Goal: Task Accomplishment & Management: Complete application form

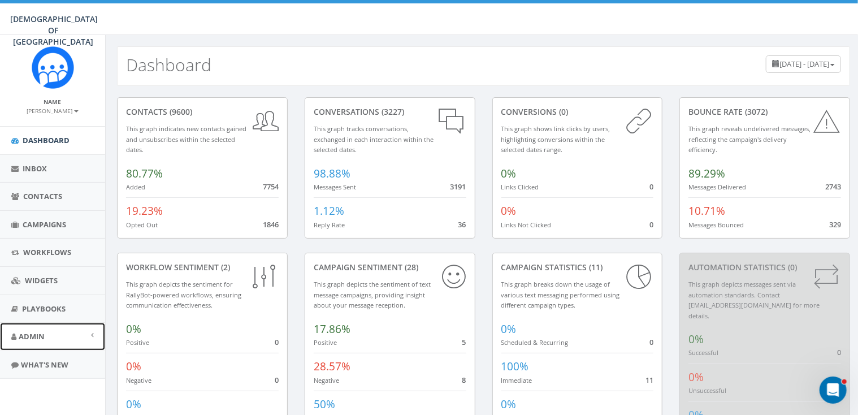
click at [41, 340] on span "Admin" at bounding box center [32, 336] width 26 height 10
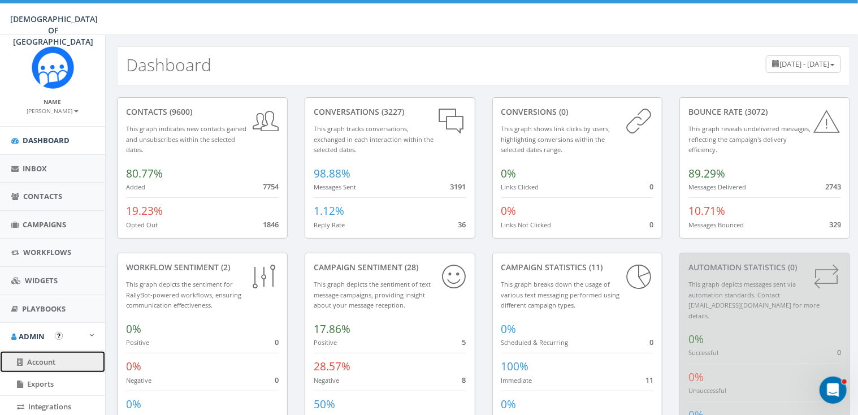
click at [44, 358] on span "Account" at bounding box center [41, 362] width 28 height 10
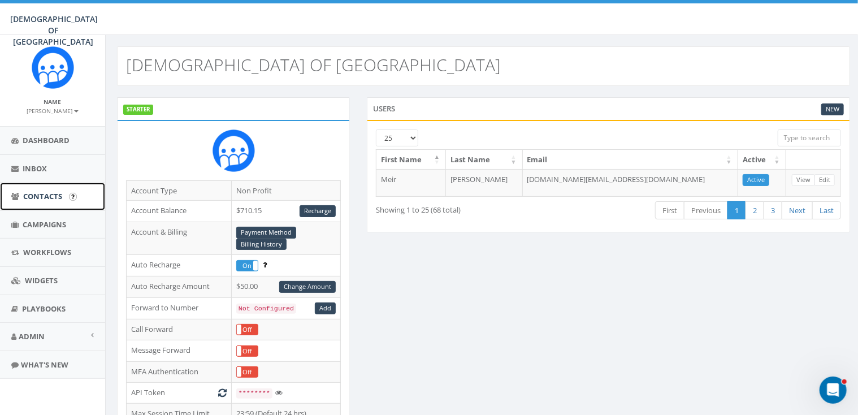
click at [38, 191] on span "Contacts" at bounding box center [42, 196] width 39 height 10
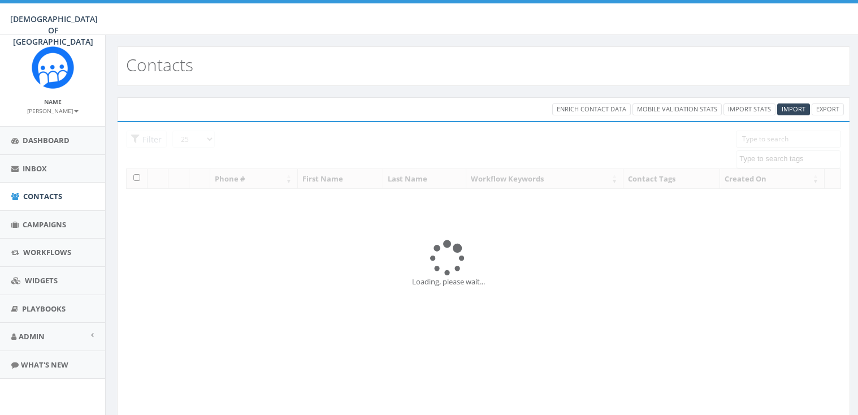
select select
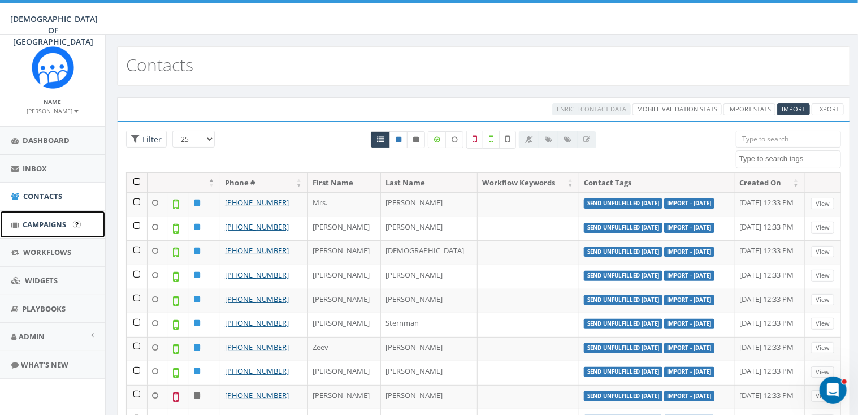
click at [59, 225] on span "Campaigns" at bounding box center [45, 224] width 44 height 10
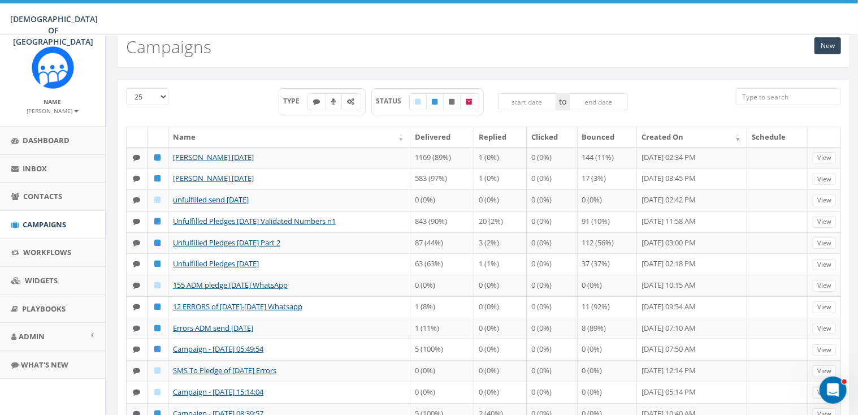
scroll to position [7, 0]
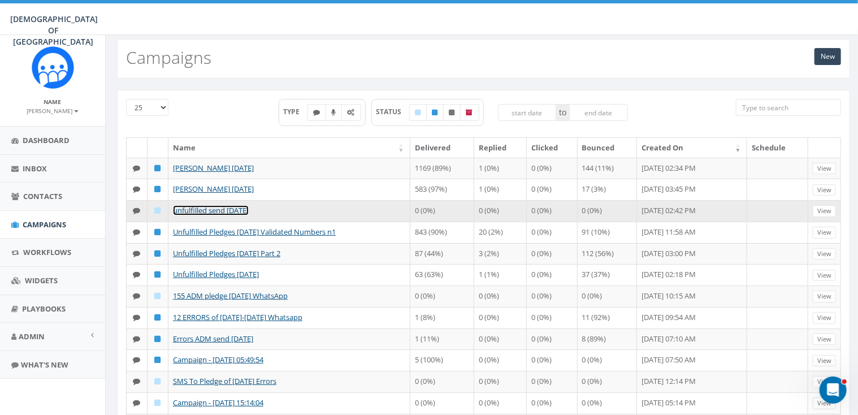
click at [210, 210] on link "unfulfilled send [DATE]" at bounding box center [211, 210] width 76 height 10
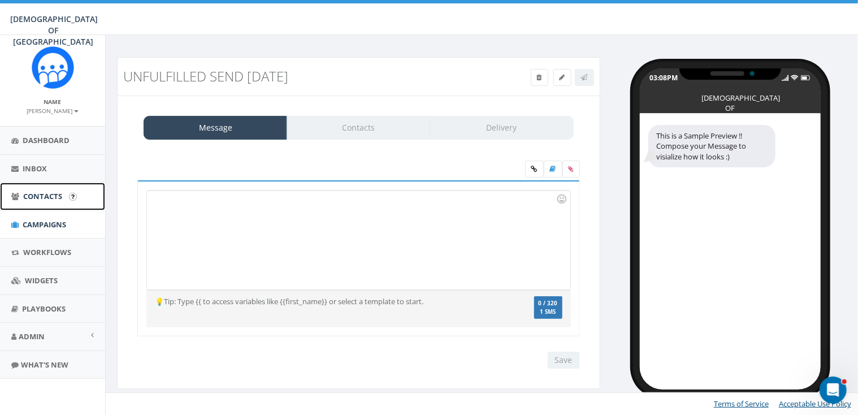
click at [42, 195] on span "Contacts" at bounding box center [42, 196] width 39 height 10
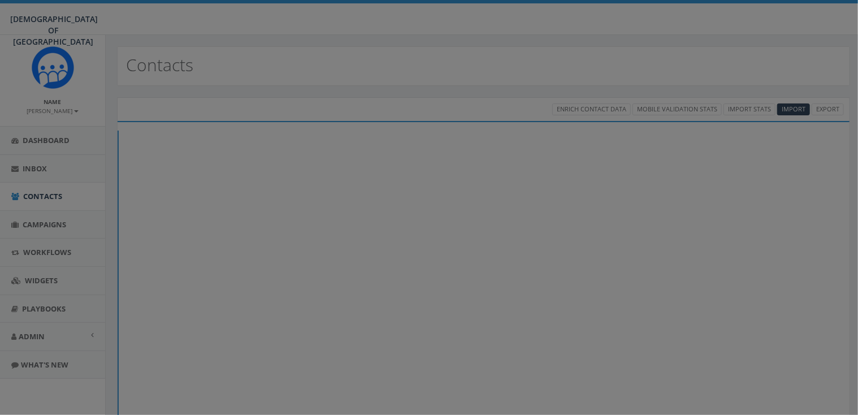
select select
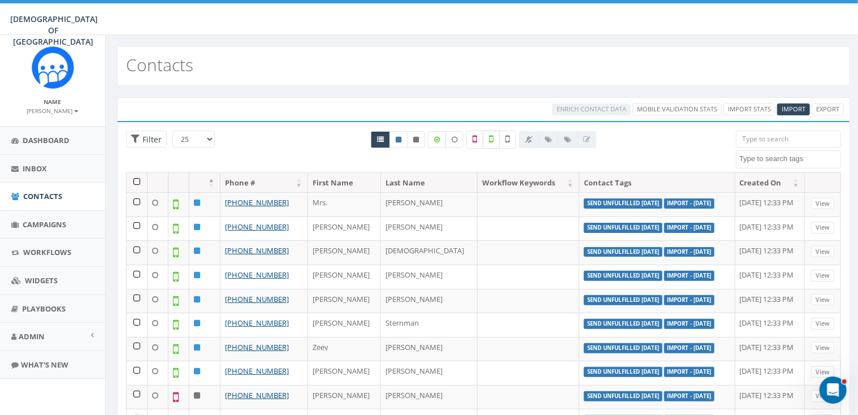
click at [489, 139] on icon at bounding box center [491, 139] width 5 height 10
checkbox input "true"
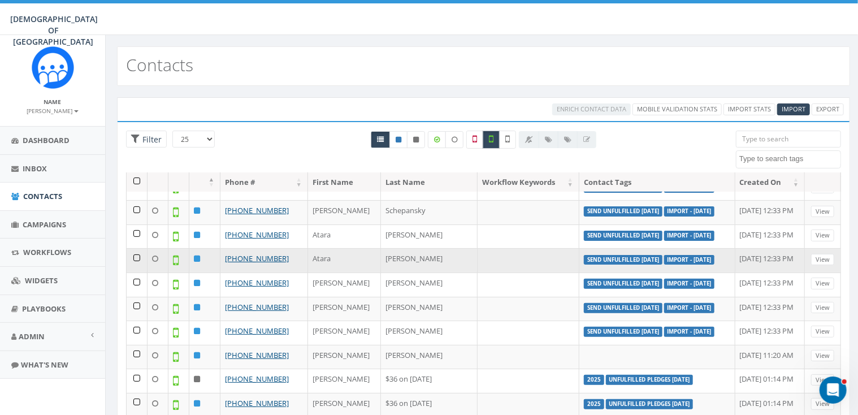
drag, startPoint x: 559, startPoint y: 220, endPoint x: 635, endPoint y: 214, distance: 75.4
click at [635, 255] on label "Send Unfulfilled July 28" at bounding box center [623, 260] width 79 height 10
copy label "Send Unfulfilled July 28"
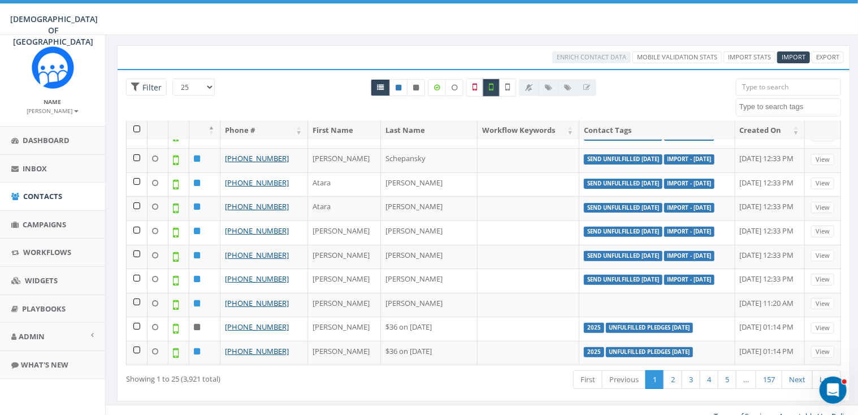
scroll to position [63, 0]
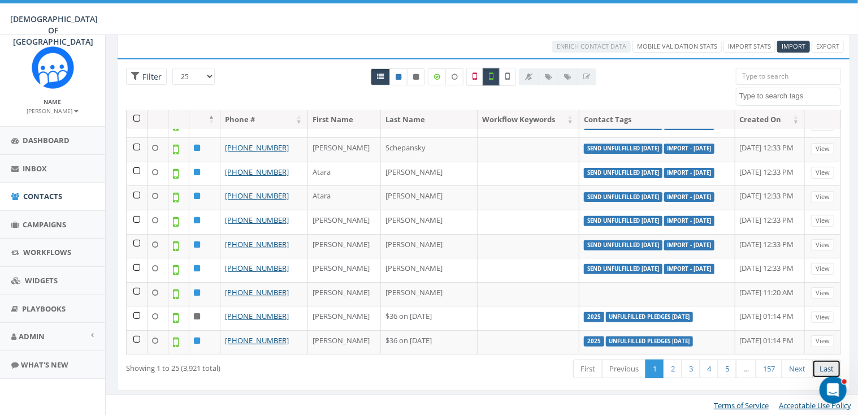
click at [824, 368] on link "Last" at bounding box center [826, 368] width 29 height 19
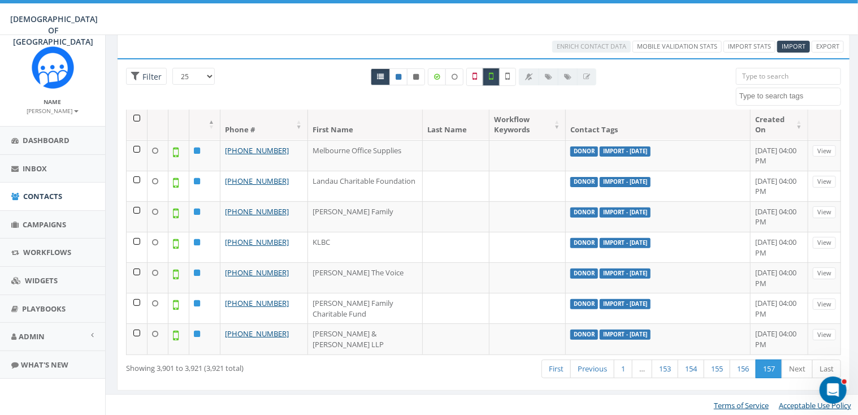
scroll to position [436, 0]
drag, startPoint x: 123, startPoint y: 365, endPoint x: 259, endPoint y: 368, distance: 136.2
click at [259, 368] on div "Showing 3,901 to 3,921 (3,921 total)" at bounding box center [270, 365] width 305 height 15
copy div "Showing 3,901 to 3,921 (3,921 total)"
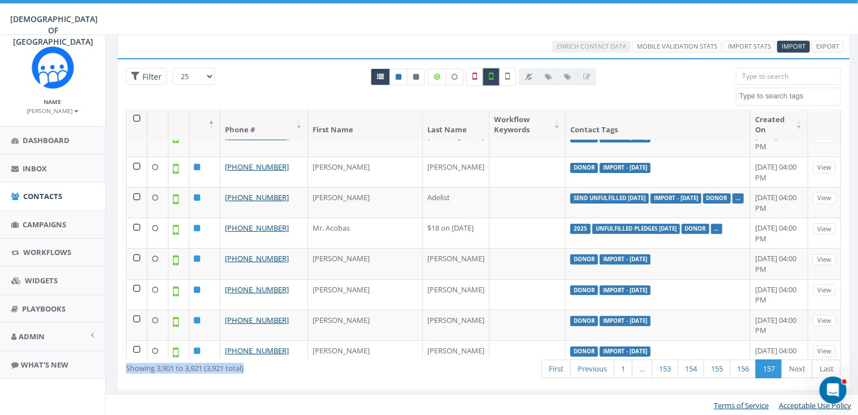
scroll to position [0, 0]
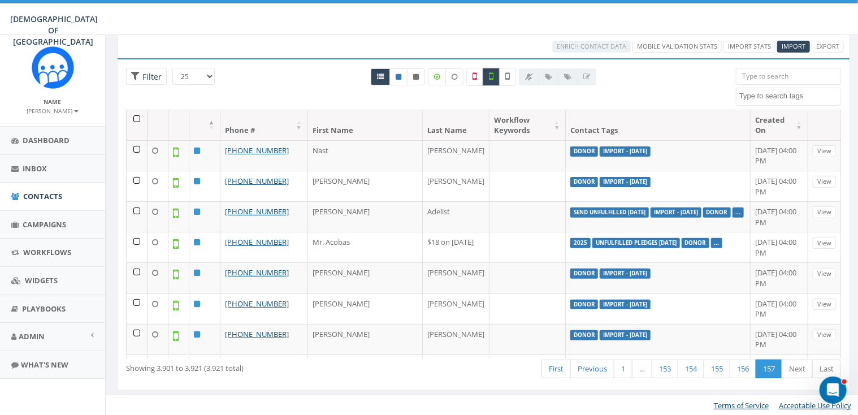
click at [280, 77] on div "All 0 contact(s) on current page All 9600 contact(s) filtered" at bounding box center [484, 89] width 488 height 42
click at [619, 369] on link "1" at bounding box center [623, 368] width 19 height 19
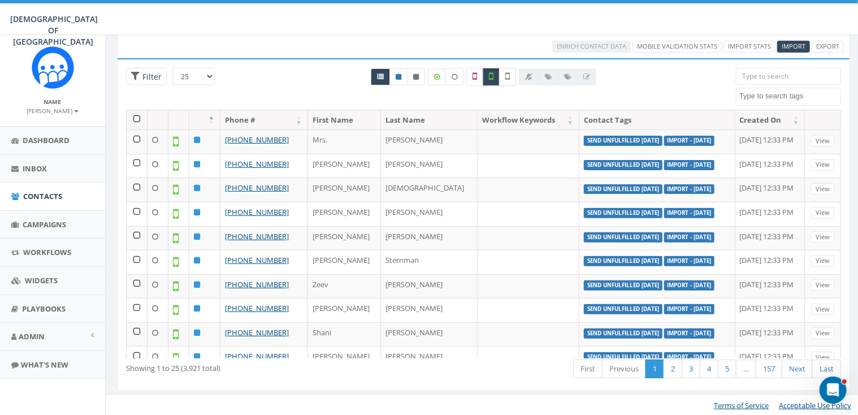
click at [510, 77] on label at bounding box center [507, 77] width 17 height 18
checkbox input "true"
click at [826, 366] on link "Last" at bounding box center [826, 368] width 29 height 19
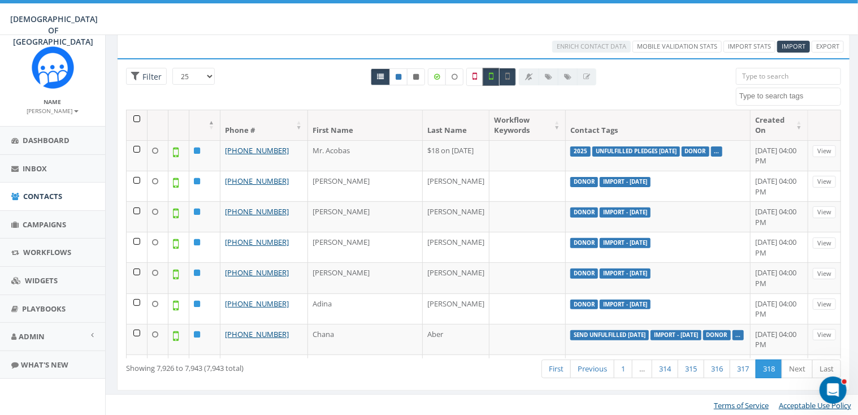
click at [491, 72] on icon at bounding box center [491, 76] width 5 height 10
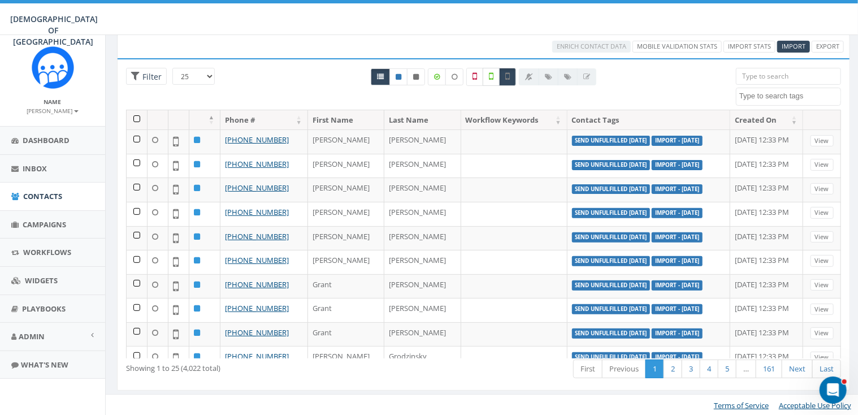
click at [491, 72] on icon at bounding box center [491, 76] width 5 height 10
checkbox input "true"
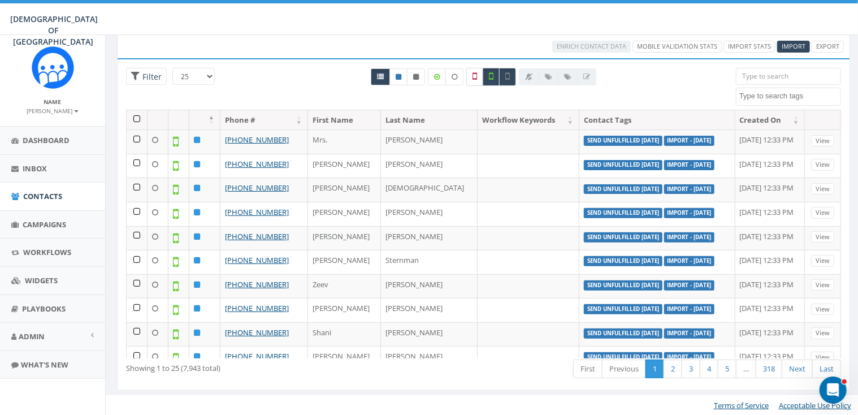
click at [474, 73] on icon at bounding box center [474, 76] width 5 height 10
checkbox input "true"
click at [436, 75] on icon at bounding box center [437, 76] width 6 height 7
checkbox input "true"
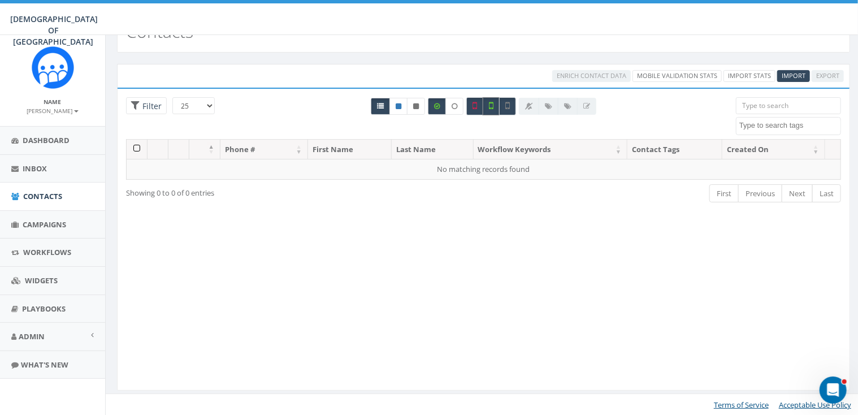
click at [490, 103] on icon at bounding box center [491, 106] width 5 height 10
click at [489, 103] on icon at bounding box center [491, 106] width 5 height 10
checkbox input "true"
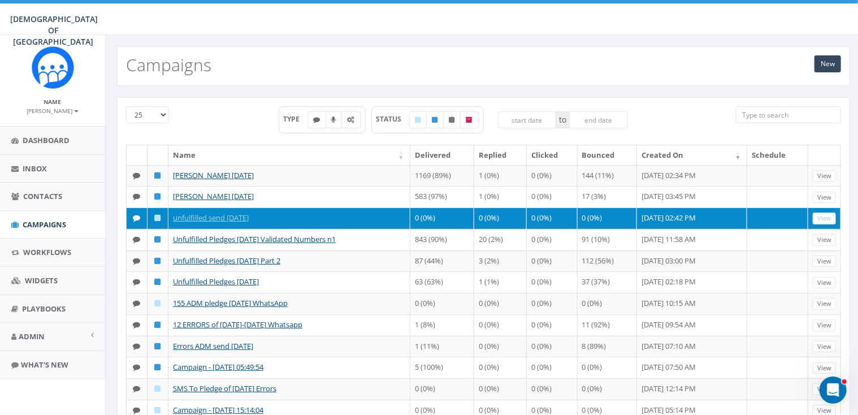
click at [156, 216] on icon at bounding box center [158, 217] width 6 height 7
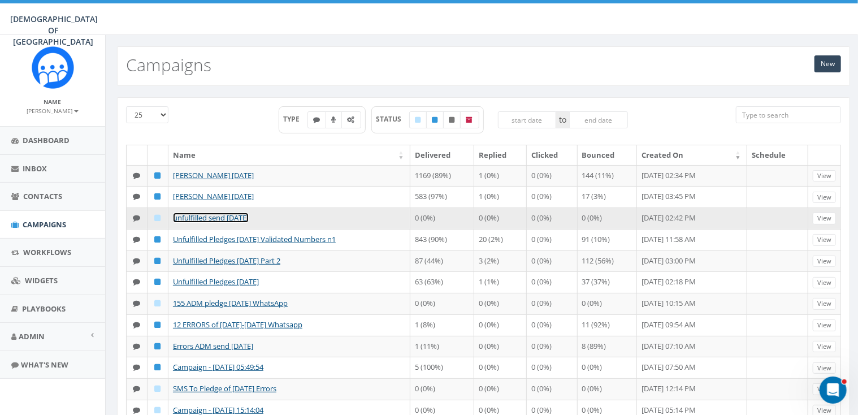
click at [206, 215] on link "unfulfilled send [DATE]" at bounding box center [211, 217] width 76 height 10
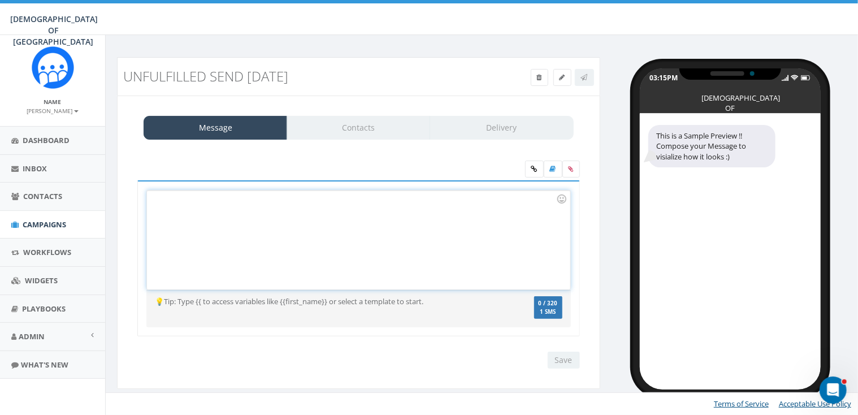
click at [296, 214] on div at bounding box center [358, 239] width 423 height 99
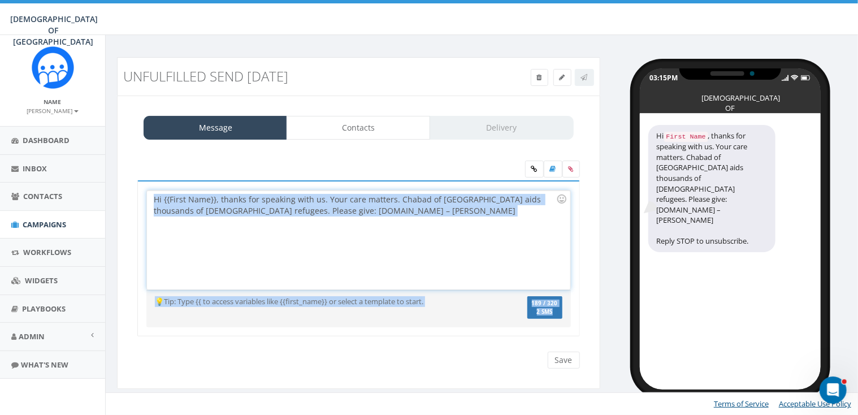
drag, startPoint x: 561, startPoint y: 311, endPoint x: 147, endPoint y: 197, distance: 429.0
click at [147, 197] on div "Hi {{First Name}}, thanks for speaking with us. Your care matters. Chabad of Po…" at bounding box center [358, 258] width 443 height 157
copy div "Hi {{First Name}}, thanks for speaking with us. Your care matters. Chabad of Po…"
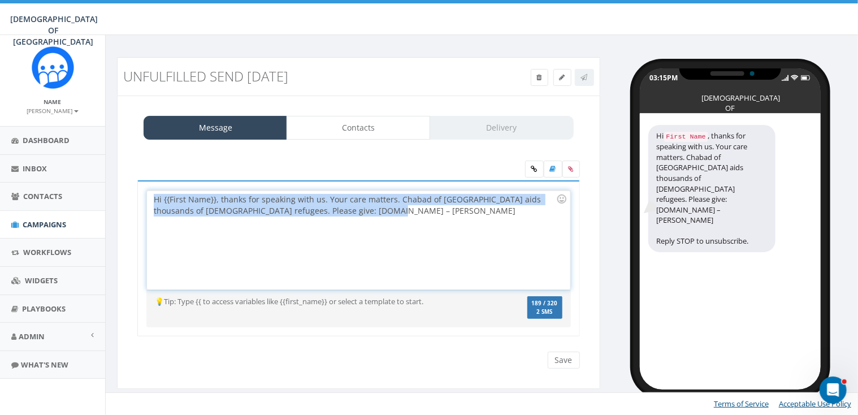
drag, startPoint x: 154, startPoint y: 199, endPoint x: 374, endPoint y: 211, distance: 220.7
click at [374, 211] on div "Hi {{First Name}}, thanks for speaking with us. Your care matters. Chabad of Po…" at bounding box center [358, 239] width 423 height 99
copy div "Hi {{First Name}}, thanks for speaking with us. Your care matters. Chabad of Po…"
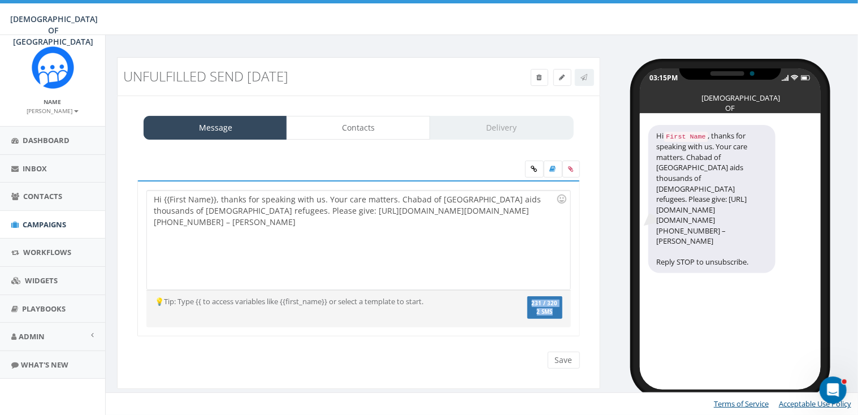
drag, startPoint x: 554, startPoint y: 307, endPoint x: 527, endPoint y: 300, distance: 27.4
click at [527, 300] on div "231 / 320 2 SMS" at bounding box center [535, 309] width 71 height 26
copy label "231 / 320 2 SMS"
click at [268, 241] on div "Hi {{First Name}}, thanks for speaking with us. Your care matters. Chabad of Po…" at bounding box center [358, 239] width 423 height 99
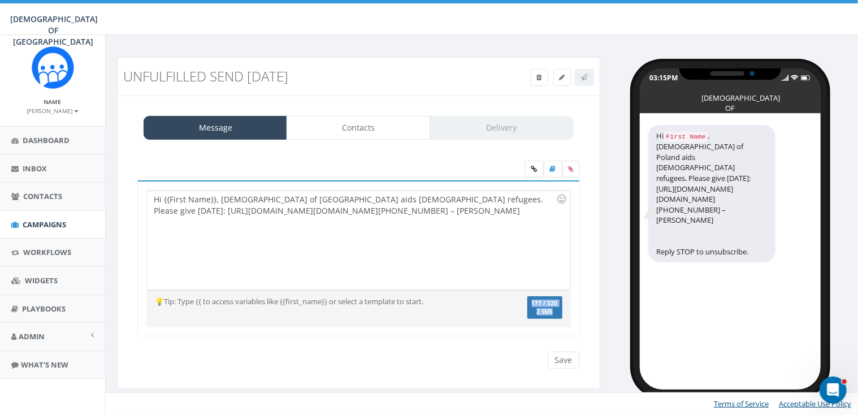
drag, startPoint x: 557, startPoint y: 309, endPoint x: 528, endPoint y: 296, distance: 30.9
click at [528, 296] on div "177 / 320 2 SMS" at bounding box center [535, 309] width 71 height 26
click at [549, 313] on span "2 SMS" at bounding box center [545, 312] width 26 height 6
drag, startPoint x: 550, startPoint y: 309, endPoint x: 531, endPoint y: 300, distance: 21.0
click at [531, 300] on label "177 / 320 2 SMS" at bounding box center [544, 307] width 35 height 23
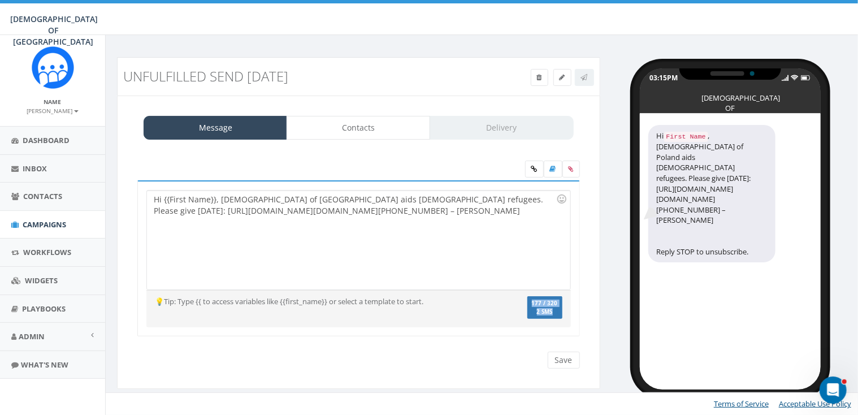
copy label "177 / 320 2 SMS"
click at [289, 248] on div "Hi {{First Name}}, Chabad of Poland aids Jewish refugees. Please give today: ht…" at bounding box center [358, 239] width 423 height 99
click at [359, 244] on div "Hi {{First Name}}, Chabad of Poland helps Jewish refugees. Please give: http://…" at bounding box center [358, 239] width 423 height 99
click at [307, 221] on div "Hi {{First Name}}, Chabad of Poland helps Jewish refugees. Please give: http://…" at bounding box center [358, 239] width 423 height 99
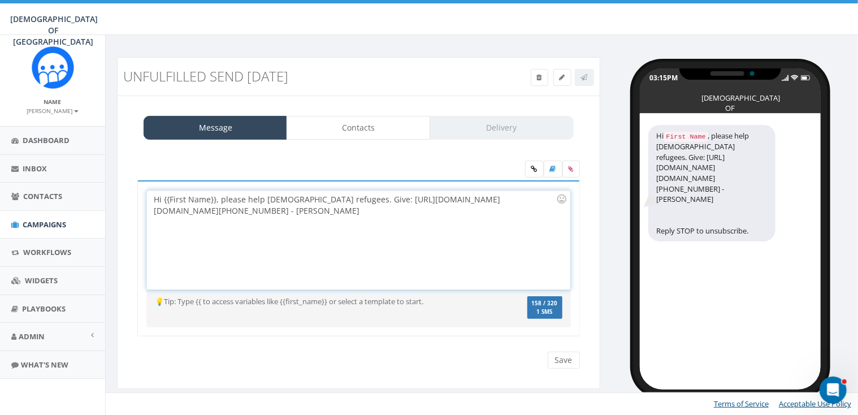
click at [321, 212] on div "Hi {{First Name}}, please help Jewish refugees. Give: http://www.saveajew.org/a…" at bounding box center [358, 239] width 423 height 99
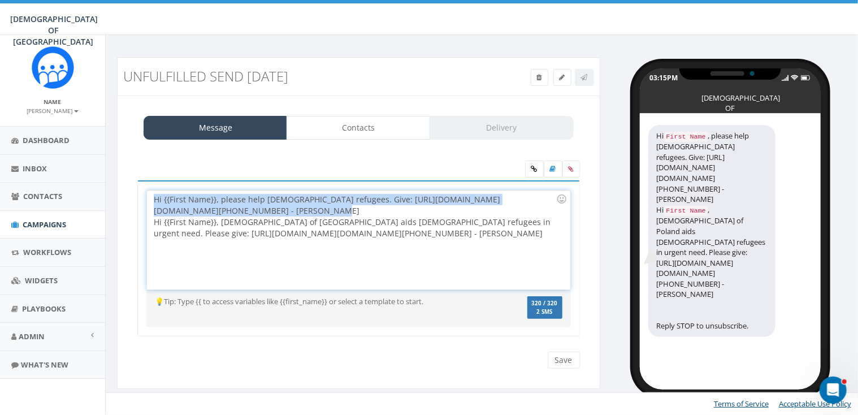
drag, startPoint x: 303, startPoint y: 210, endPoint x: 154, endPoint y: 200, distance: 149.5
click at [154, 200] on div "Hi {{First Name}}, please help Jewish refugees. Give: http://www.saveajew.org/a…" at bounding box center [358, 239] width 423 height 99
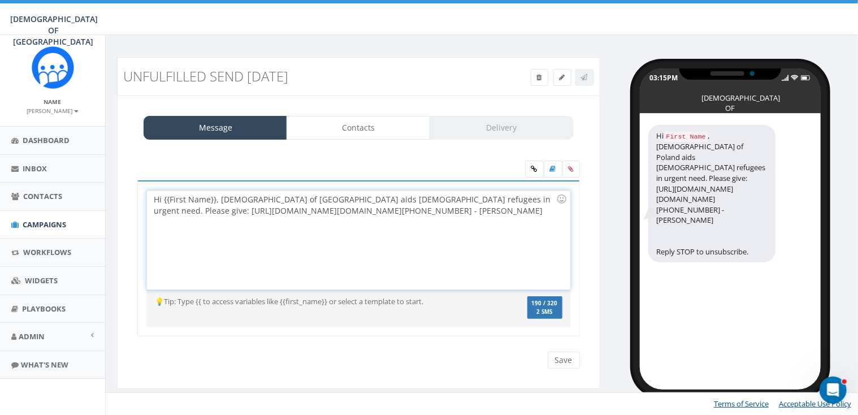
click at [323, 230] on div "Hi {{First Name}}, Chabad of Poland aids Jewish refugees in urgent need. Please…" at bounding box center [358, 239] width 423 height 99
click at [421, 221] on div "Hi {{First Name}}, Chabad of Poland helps Jewish refugees in urgent need. Give:…" at bounding box center [358, 239] width 423 height 99
click at [323, 218] on div "Hi {{First Name}}, Chabad of Poland aids Jewish refugees. Please give: http://w…" at bounding box center [358, 239] width 423 height 99
click at [362, 217] on div at bounding box center [355, 221] width 402 height 11
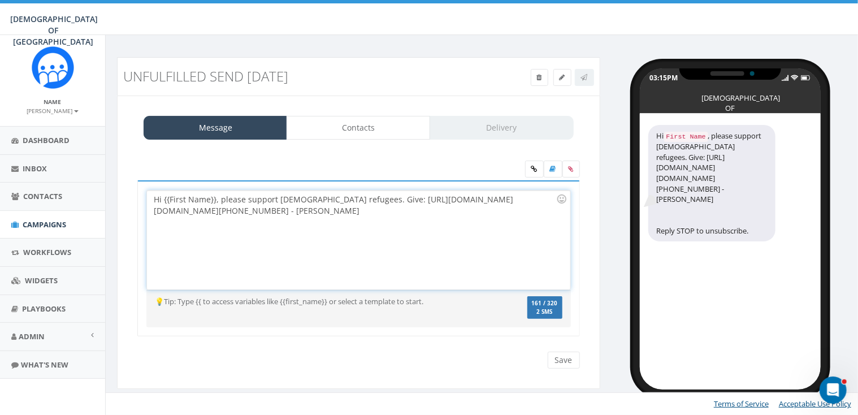
click at [320, 208] on div "Hi {{First Name}}, please support Jewish refugees. Give: http://www.saveajew.or…" at bounding box center [358, 239] width 423 height 99
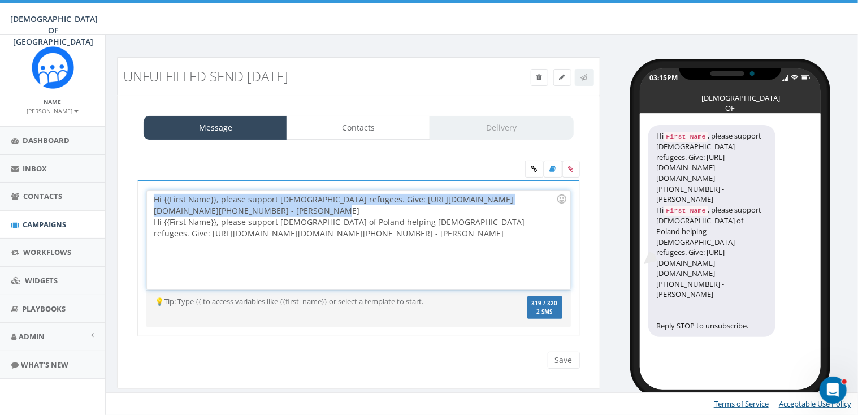
drag, startPoint x: 301, startPoint y: 210, endPoint x: 151, endPoint y: 198, distance: 150.2
click at [151, 198] on div "Hi {{First Name}}, please support Jewish refugees. Give: http://www.saveajew.or…" at bounding box center [358, 239] width 423 height 99
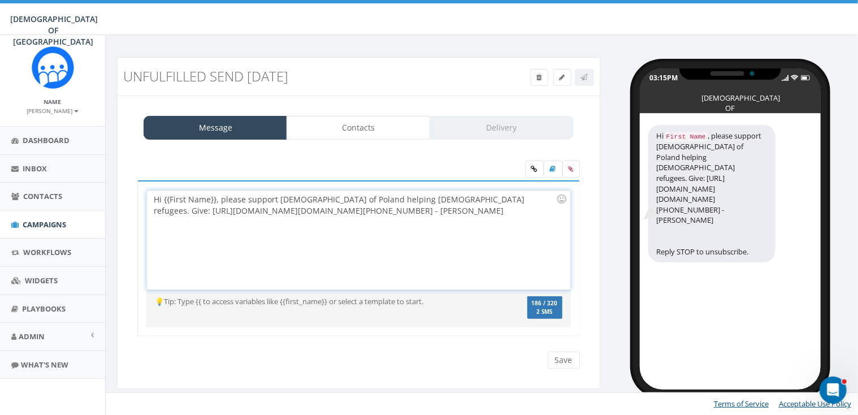
click at [445, 211] on div "Hi {{First Name}}, please support Chabad of Poland helping Jewish refugees. Giv…" at bounding box center [355, 211] width 402 height 34
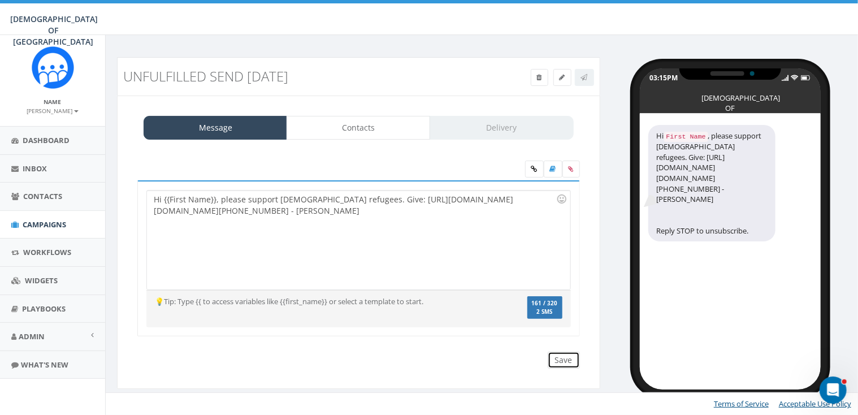
click at [563, 357] on input "Save" at bounding box center [564, 360] width 32 height 17
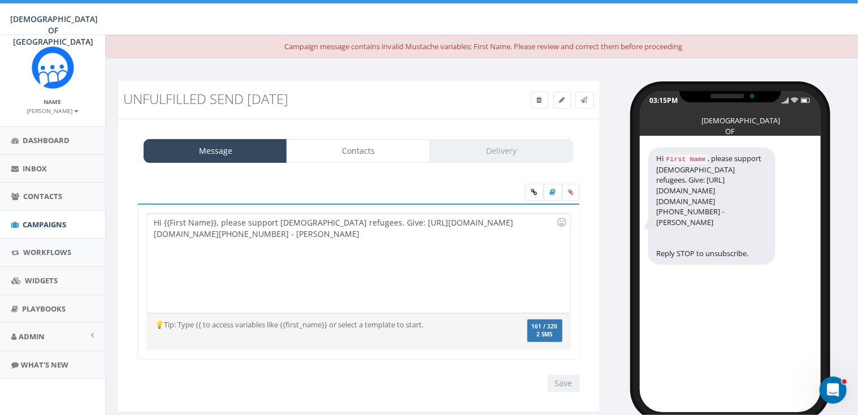
scroll to position [20, 0]
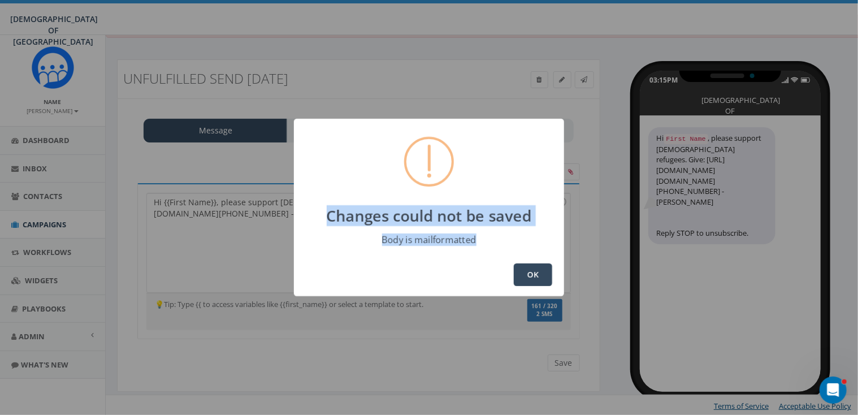
drag, startPoint x: 328, startPoint y: 214, endPoint x: 498, endPoint y: 242, distance: 172.4
click at [498, 242] on div "Changes could not be saved Body is mailformatted OK" at bounding box center [429, 207] width 270 height 177
copy div "Changes could not be saved Body is mailformatted"
click at [529, 273] on button "OK" at bounding box center [533, 274] width 38 height 23
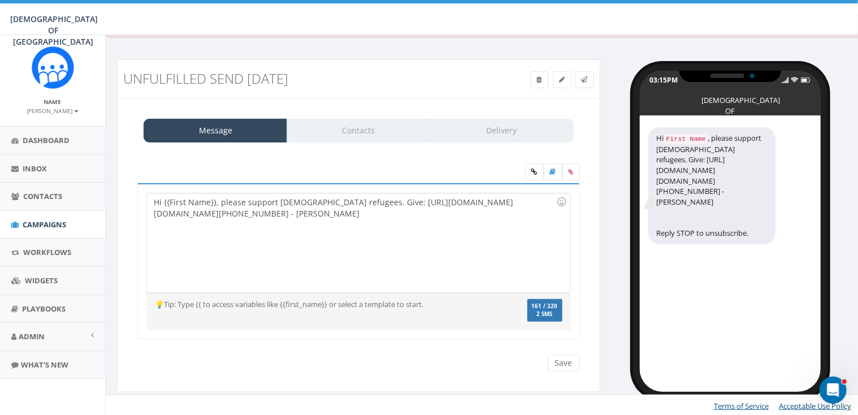
click at [311, 213] on div "Hi {{First Name}}, please support Jewish refugees. Give: http://www.saveajew.or…" at bounding box center [358, 242] width 423 height 99
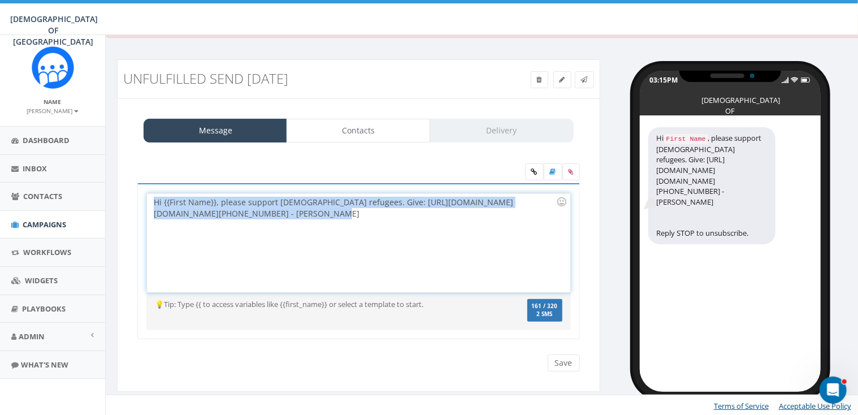
copy div "Hi {{First Name}}, please support Jewish refugees. Give: http://www.saveajew.or…"
click at [318, 213] on div "Hi {{First Name}}, please support Jewish refugees. Give: http://www.saveajew.or…" at bounding box center [358, 242] width 423 height 99
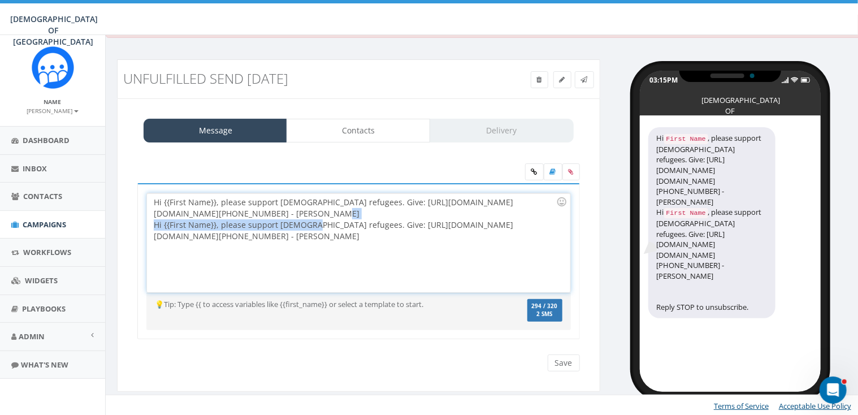
drag, startPoint x: 306, startPoint y: 217, endPoint x: 298, endPoint y: 216, distance: 8.5
click at [298, 216] on div "Hi {{First Name}}, please support Jewish refugees. Give: http://www.saveajew.or…" at bounding box center [358, 242] width 423 height 99
click at [301, 213] on div "Hi {{First Name}}, please support Jewish refugees. Give: http://www.saveajew.or…" at bounding box center [358, 242] width 423 height 99
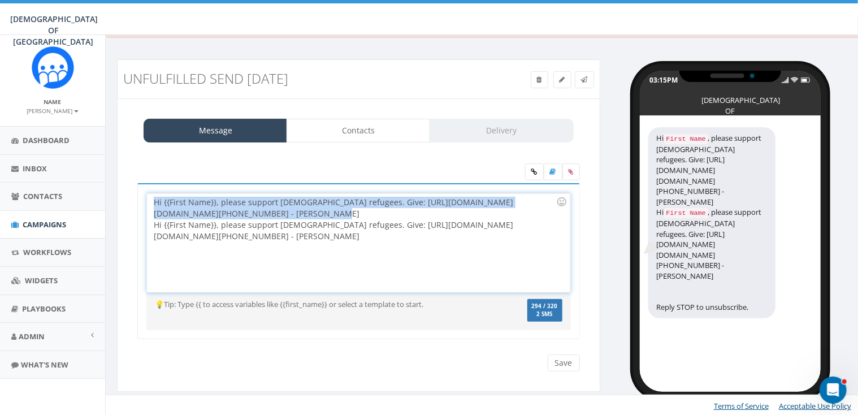
drag, startPoint x: 301, startPoint y: 213, endPoint x: 149, endPoint y: 202, distance: 151.9
click at [149, 202] on div "Hi {{First Name}}, please support Jewish refugees. Give: http://www.saveajew.or…" at bounding box center [358, 242] width 423 height 99
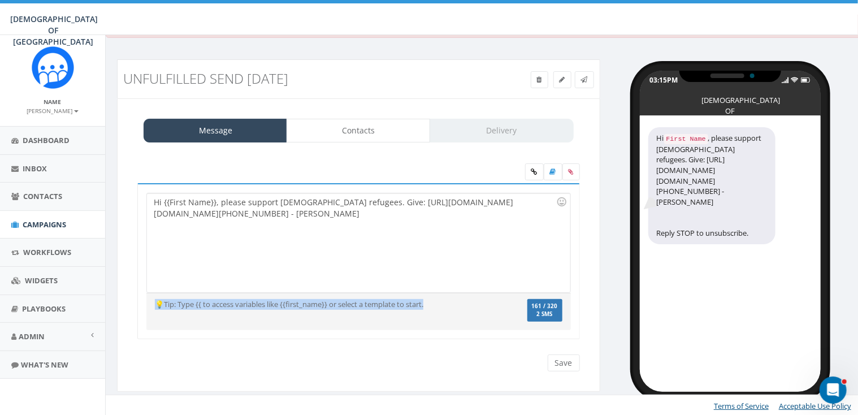
drag, startPoint x: 437, startPoint y: 305, endPoint x: 150, endPoint y: 302, distance: 287.7
click at [150, 302] on div "💡Tip: Type {{ to access variables like {{first_name}} or select a template to s…" at bounding box center [323, 304] width 354 height 11
copy div "💡Tip: Type {{ to access variables like {{first_name}} or select a template to s…"
click at [563, 358] on input "Save" at bounding box center [564, 362] width 32 height 17
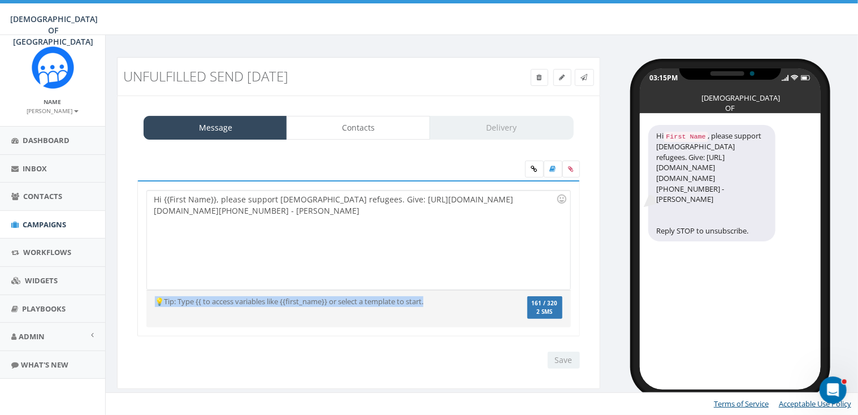
scroll to position [0, 0]
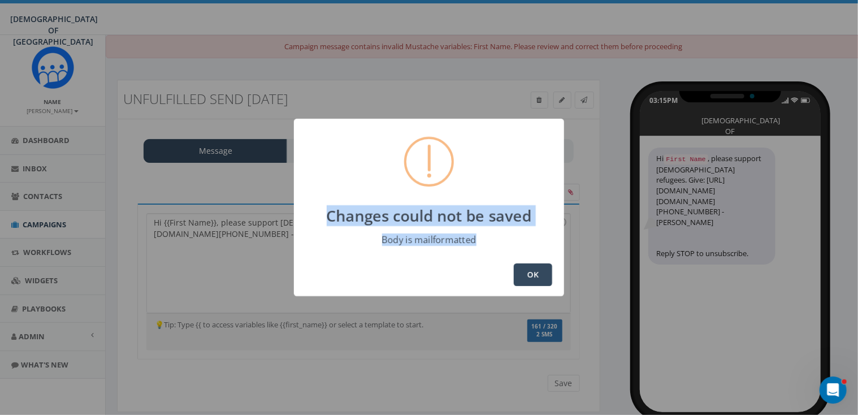
drag, startPoint x: 327, startPoint y: 212, endPoint x: 478, endPoint y: 240, distance: 152.9
click at [478, 240] on div "Changes could not be saved Body is mailformatted OK" at bounding box center [429, 207] width 270 height 177
copy div "Changes could not be saved Body is mailformatted"
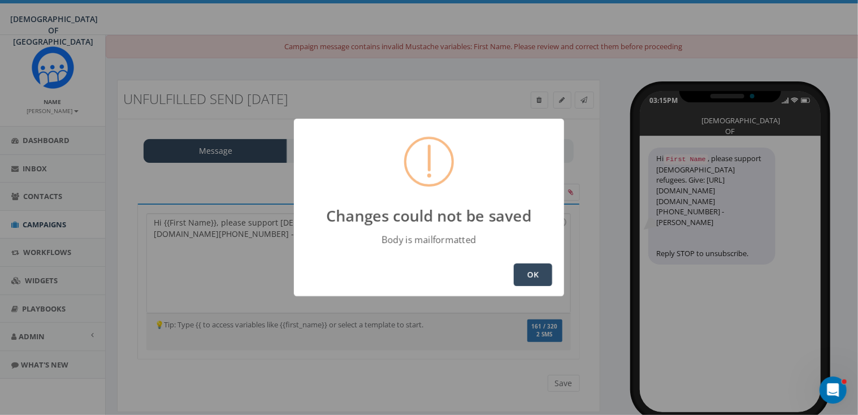
click at [531, 263] on div "OK" at bounding box center [429, 274] width 270 height 43
click at [536, 274] on button "OK" at bounding box center [533, 274] width 38 height 23
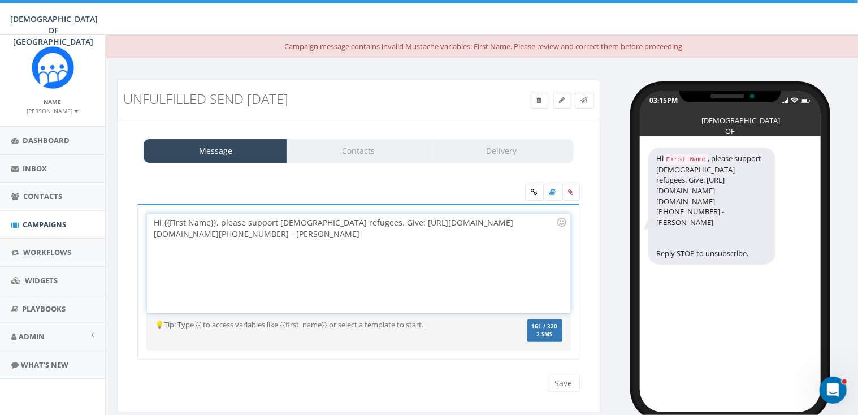
click at [510, 220] on div "Hi {{First Name}}, please support Jewish refugees. Give: http://www.saveajew.or…" at bounding box center [358, 263] width 423 height 99
click at [400, 240] on div "Hi {{First Name}}, please support Jewish refugees. Give: http://www.saveajew.or…" at bounding box center [358, 263] width 423 height 99
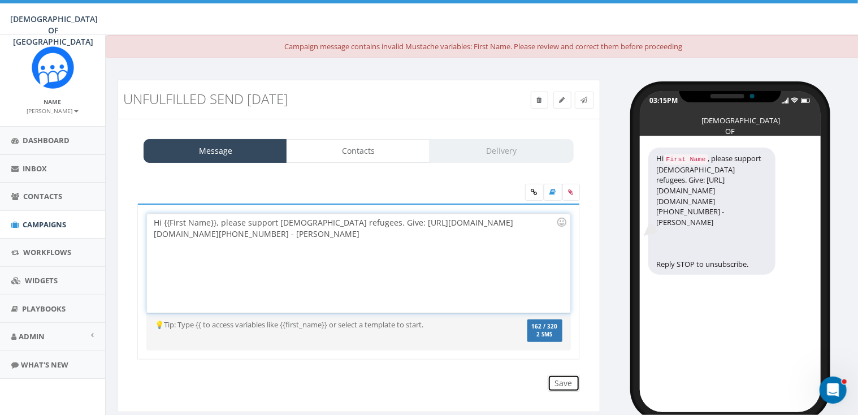
click at [567, 383] on input "Save" at bounding box center [564, 383] width 32 height 17
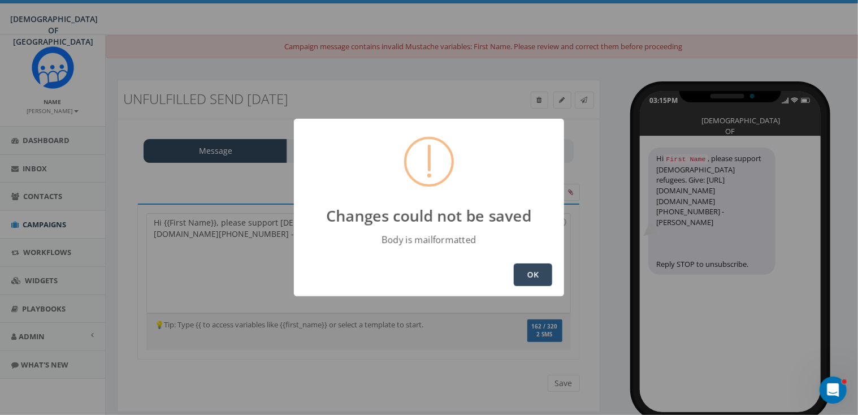
click at [529, 270] on button "OK" at bounding box center [533, 274] width 38 height 23
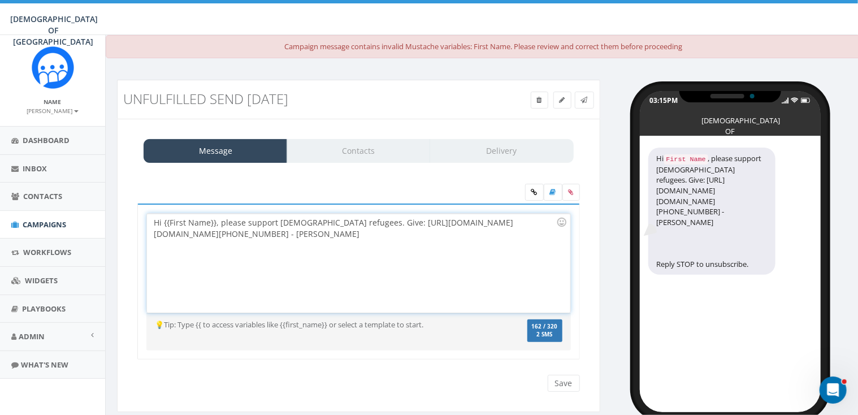
click at [153, 220] on div "Hi {{First Name}}, please support Jewish refugees. Give: http://www.saveajew.or…" at bounding box center [358, 263] width 423 height 99
click at [376, 245] on div at bounding box center [355, 245] width 402 height 11
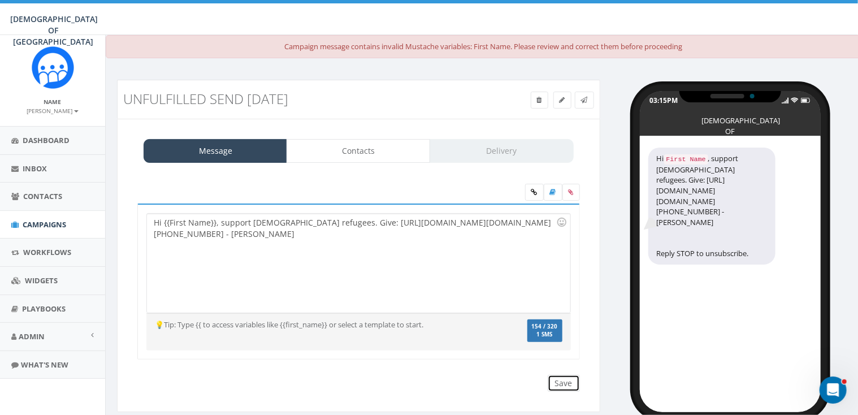
click at [561, 383] on input "Save" at bounding box center [564, 383] width 32 height 17
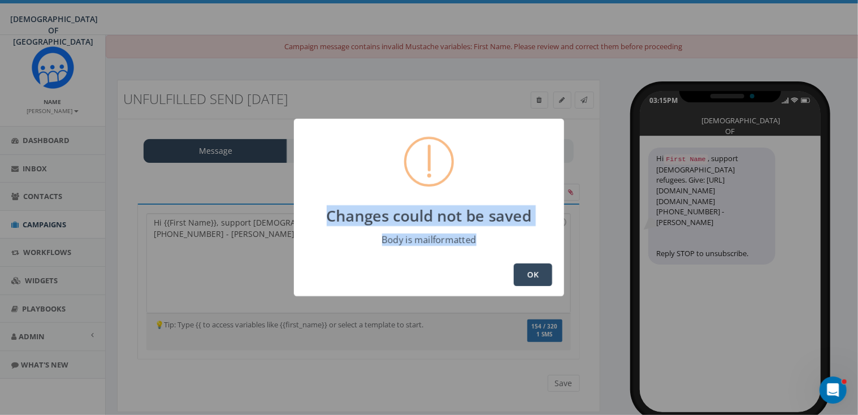
drag, startPoint x: 328, startPoint y: 213, endPoint x: 481, endPoint y: 240, distance: 155.4
click at [481, 240] on div "Changes could not be saved Body is mailformatted OK" at bounding box center [429, 207] width 270 height 177
copy div "Changes could not be saved Body is mailformatted"
click at [536, 273] on button "OK" at bounding box center [533, 274] width 38 height 23
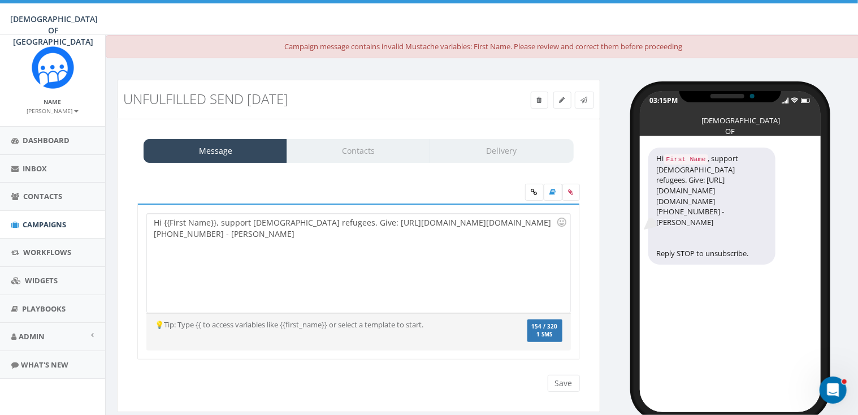
click at [309, 222] on div "Hi {{First Name}}, support Jewish refugees. Give: http://www.saveajew.org/artic…" at bounding box center [358, 263] width 423 height 99
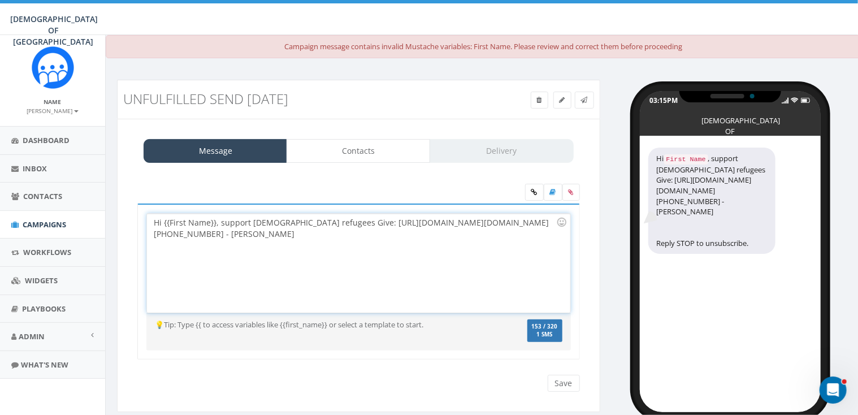
click at [328, 222] on div "Hi {{First Name}}, support Jewish refugees Give: http://www.saveajew.org/articl…" at bounding box center [358, 263] width 423 height 99
click at [562, 378] on input "Save" at bounding box center [564, 383] width 32 height 17
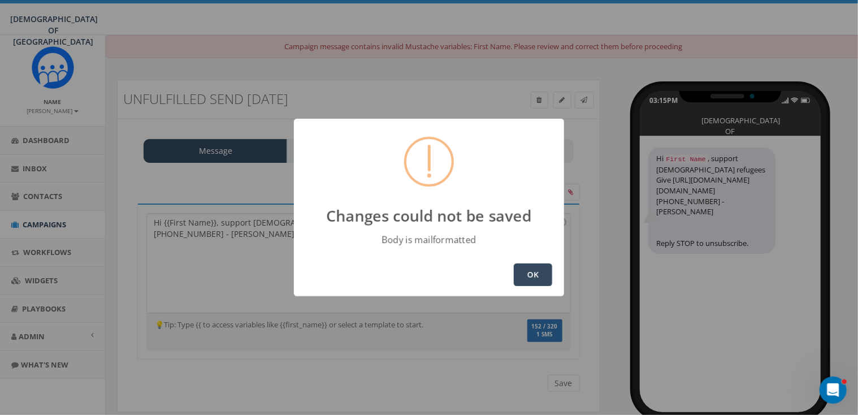
click at [520, 271] on button "OK" at bounding box center [533, 274] width 38 height 23
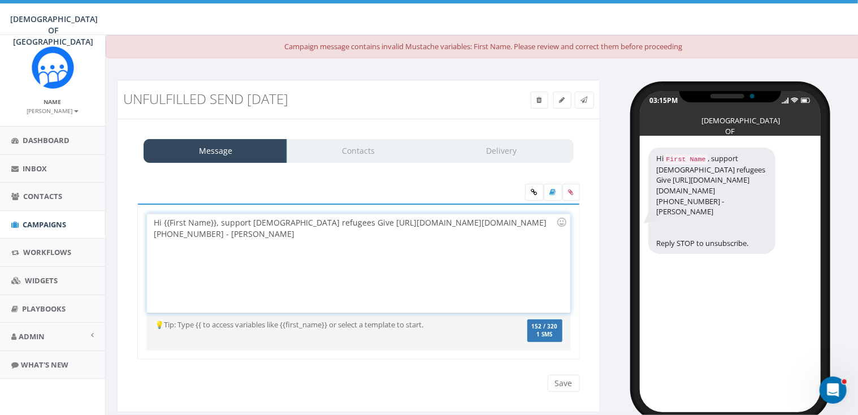
click at [216, 222] on div "Hi {{First Name}}, support Jewish refugees Give http://www.saveajew.org/article…" at bounding box center [358, 263] width 423 height 99
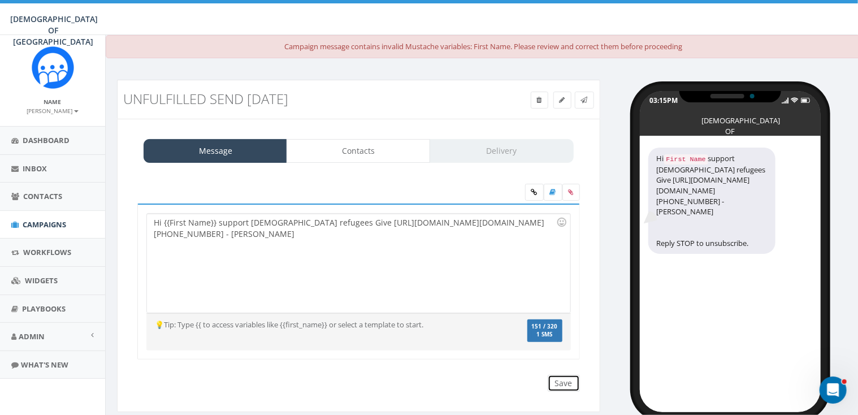
click at [566, 385] on input "Save" at bounding box center [564, 383] width 32 height 17
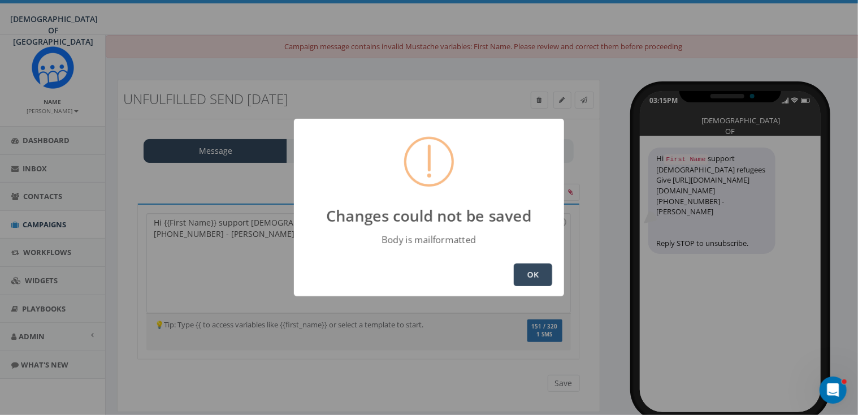
click at [535, 274] on button "OK" at bounding box center [533, 274] width 38 height 23
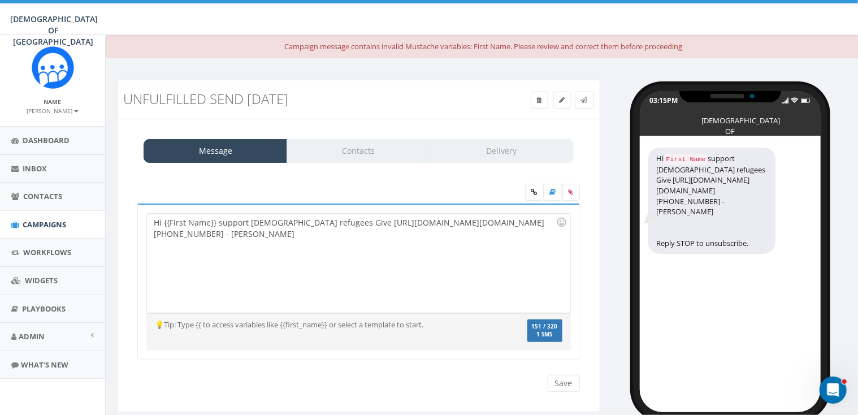
click at [565, 380] on div "Save Next" at bounding box center [561, 383] width 38 height 17
click at [439, 274] on div "Hi {{First Name}} support Jewish refugees Give http://www.saveajew.org/article.…" at bounding box center [358, 263] width 423 height 99
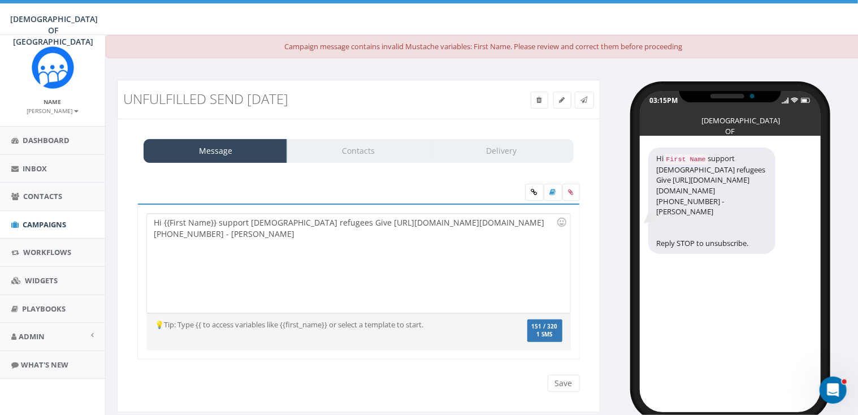
click at [565, 380] on div "Save Next" at bounding box center [561, 383] width 38 height 17
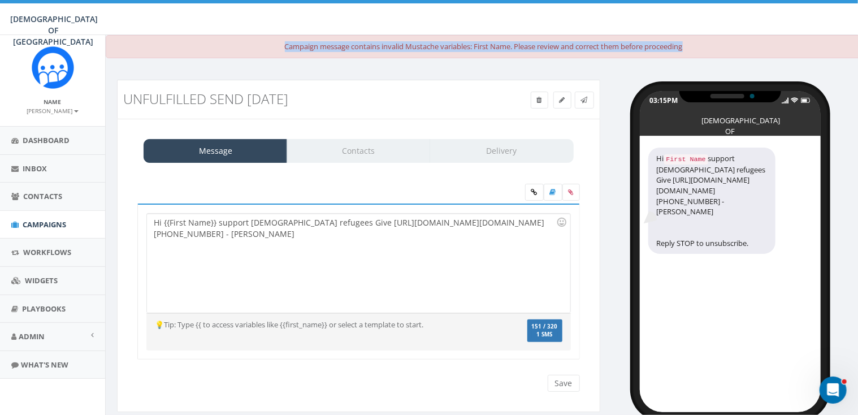
drag, startPoint x: 280, startPoint y: 49, endPoint x: 696, endPoint y: 46, distance: 416.0
click at [696, 46] on div "Campaign message contains invalid Mustache variables: First Name. Please review…" at bounding box center [484, 46] width 756 height 23
copy div "Campaign message contains invalid Mustache variables: First Name. Please review…"
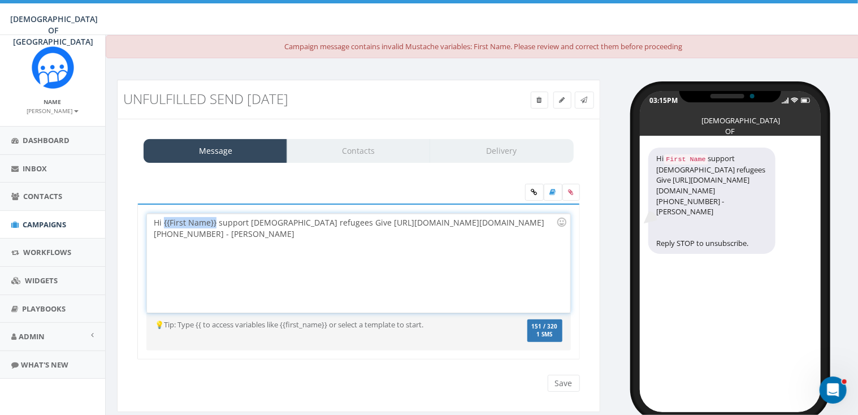
drag, startPoint x: 215, startPoint y: 221, endPoint x: 163, endPoint y: 222, distance: 52.6
click at [163, 222] on div "Hi {{First Name}} support Jewish refugees Give http://www.saveajew.org/article.…" at bounding box center [358, 263] width 423 height 99
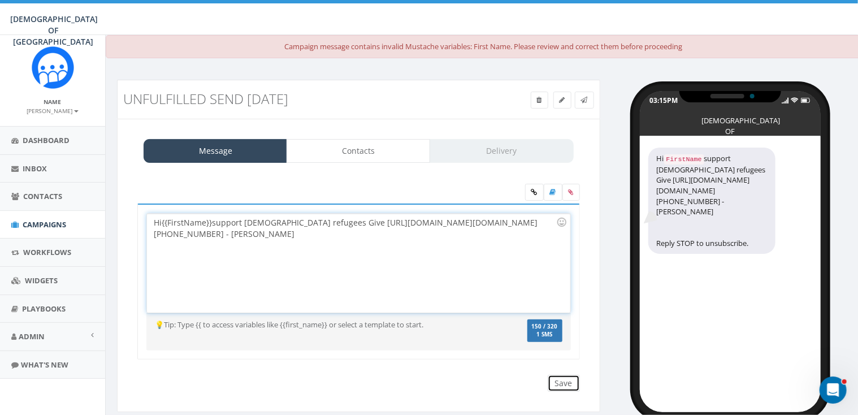
click at [566, 380] on input "Save" at bounding box center [564, 383] width 32 height 17
drag, startPoint x: 213, startPoint y: 225, endPoint x: 164, endPoint y: 218, distance: 49.7
click at [164, 218] on div "Hi {{FirstName}} support Jewish refugees Give http://www.saveajew.org/article.a…" at bounding box center [358, 263] width 423 height 99
click at [565, 380] on input "Save" at bounding box center [564, 383] width 32 height 17
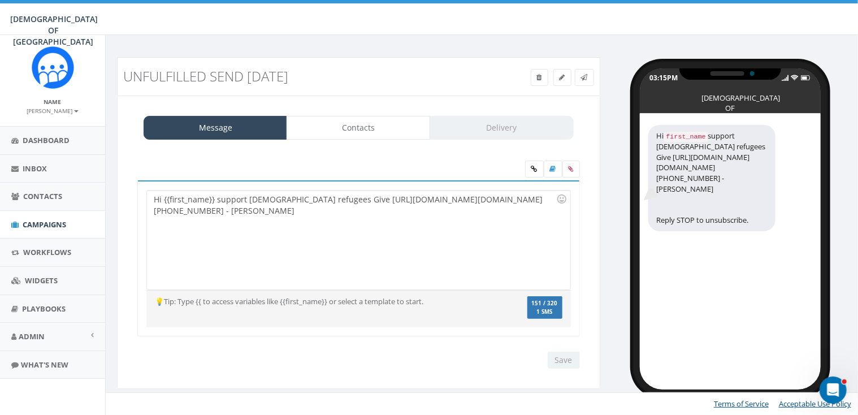
click at [418, 217] on div "Hi {{first_name}} support Jewish refugees Give http://www.saveajew.org/article.…" at bounding box center [358, 239] width 423 height 99
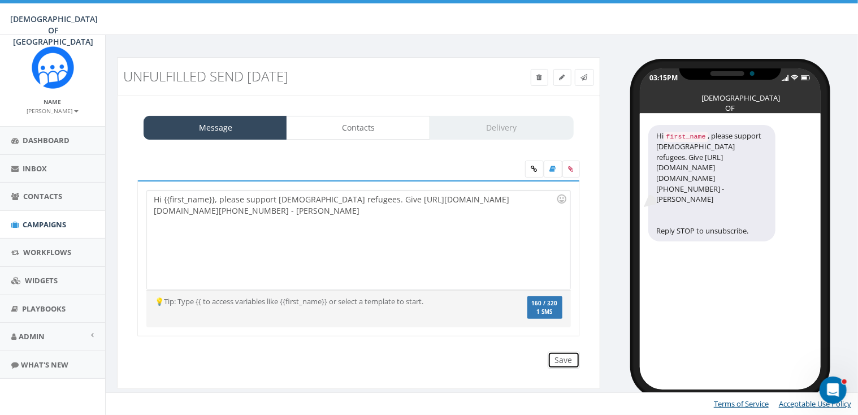
click at [566, 357] on input "Save" at bounding box center [564, 360] width 32 height 17
click at [312, 210] on div "Hi {{first_name}}, please support Jewish refugees. Give http://www.saveajew.org…" at bounding box center [358, 239] width 423 height 99
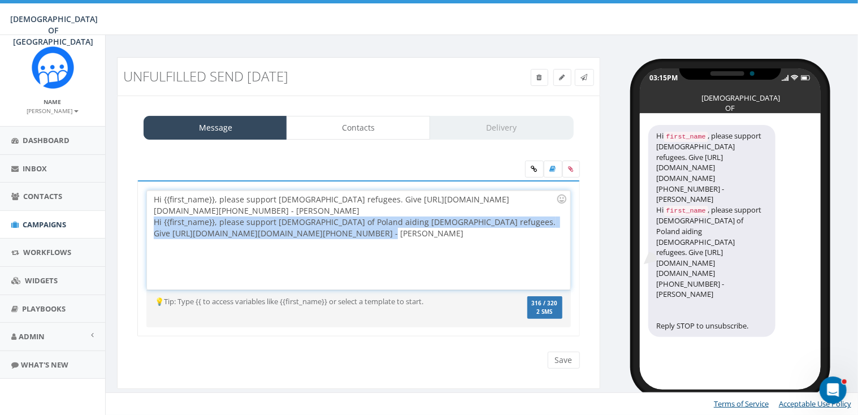
drag, startPoint x: 440, startPoint y: 232, endPoint x: 154, endPoint y: 224, distance: 286.6
click at [154, 224] on div "Hi {{first_name}}, please support Chabad of Poland aiding Jewish refugees. Give…" at bounding box center [355, 233] width 402 height 34
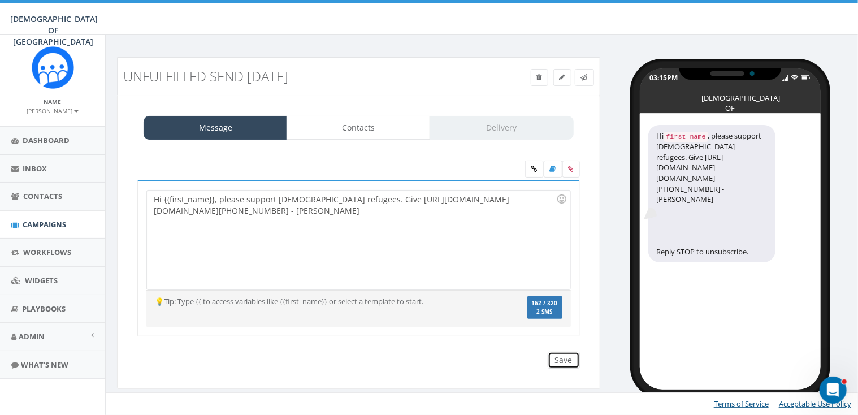
click at [562, 356] on input "Save" at bounding box center [564, 360] width 32 height 17
click at [586, 77] on icon at bounding box center [584, 77] width 7 height 7
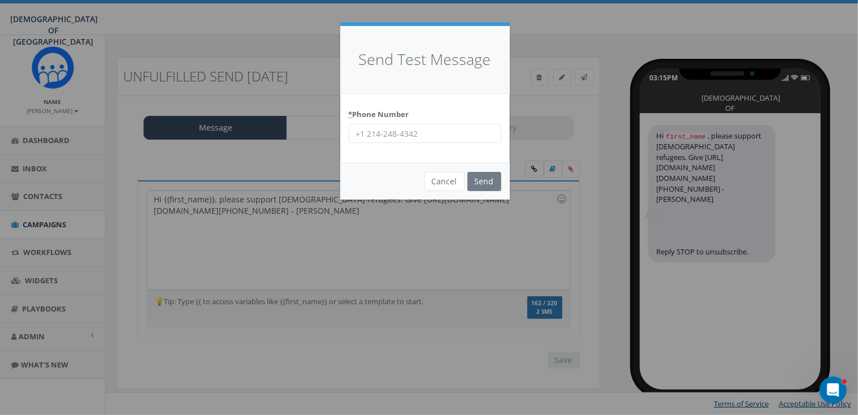
click at [425, 134] on input "* Phone Number" at bounding box center [425, 133] width 153 height 19
click at [422, 131] on input "* Phone Number" at bounding box center [425, 133] width 153 height 19
drag, startPoint x: 422, startPoint y: 131, endPoint x: 359, endPoint y: 130, distance: 62.7
click at [359, 130] on input "* Phone Number" at bounding box center [425, 133] width 153 height 19
type input "+12075770770"
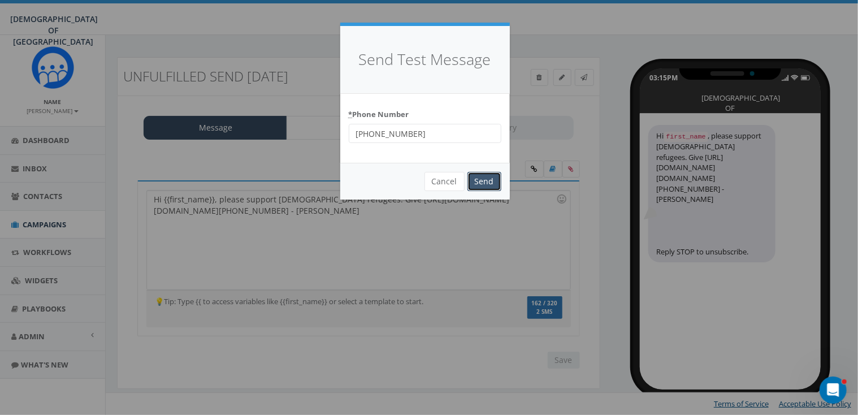
click at [485, 179] on input "Send" at bounding box center [484, 181] width 34 height 19
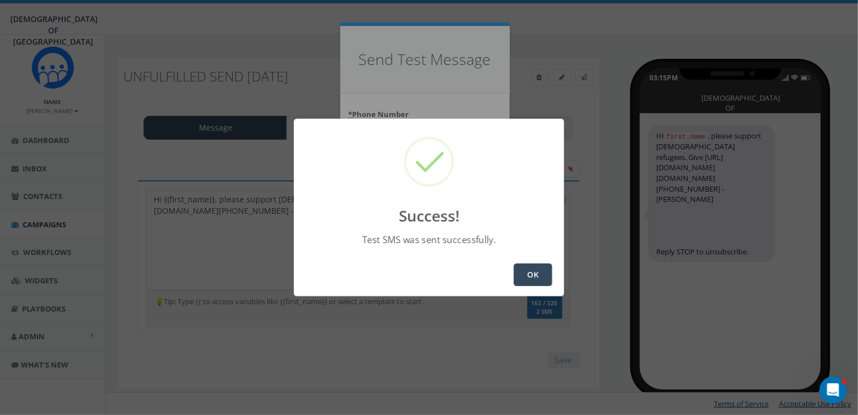
click at [533, 271] on button "OK" at bounding box center [533, 274] width 38 height 23
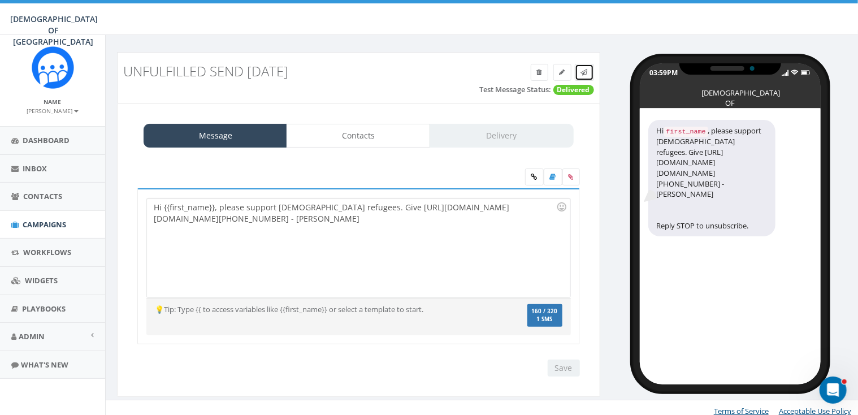
click at [585, 73] on icon at bounding box center [584, 72] width 7 height 7
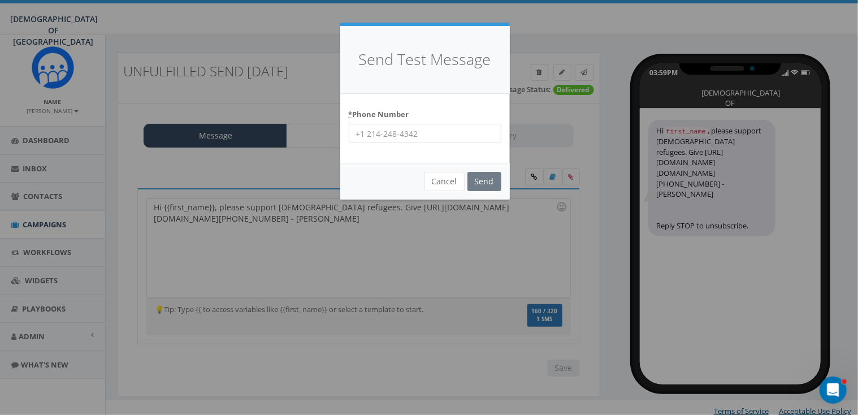
click at [388, 134] on input "* Phone Number" at bounding box center [425, 133] width 153 height 19
paste input "+1 (973) 944-0636"
type input "+1 (973) 944-0636"
click at [491, 183] on input "Send" at bounding box center [484, 181] width 34 height 19
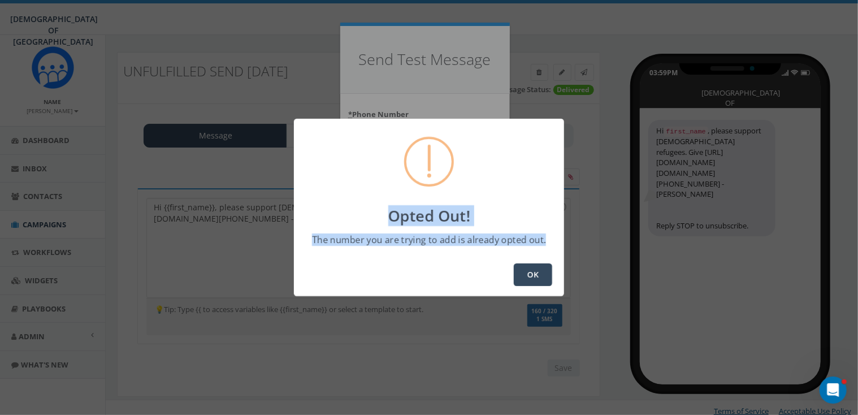
drag, startPoint x: 388, startPoint y: 213, endPoint x: 545, endPoint y: 240, distance: 158.9
click at [545, 240] on div "Opted Out! The number you are trying to add is already opted out. OK" at bounding box center [429, 207] width 270 height 177
copy div "Opted Out! The number you are trying to add is already opted out."
click at [534, 272] on button "OK" at bounding box center [533, 274] width 38 height 23
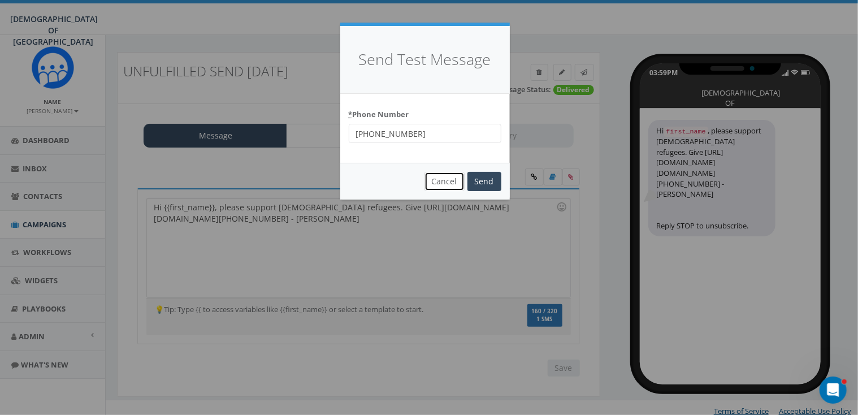
click at [444, 184] on button "Cancel" at bounding box center [444, 181] width 40 height 19
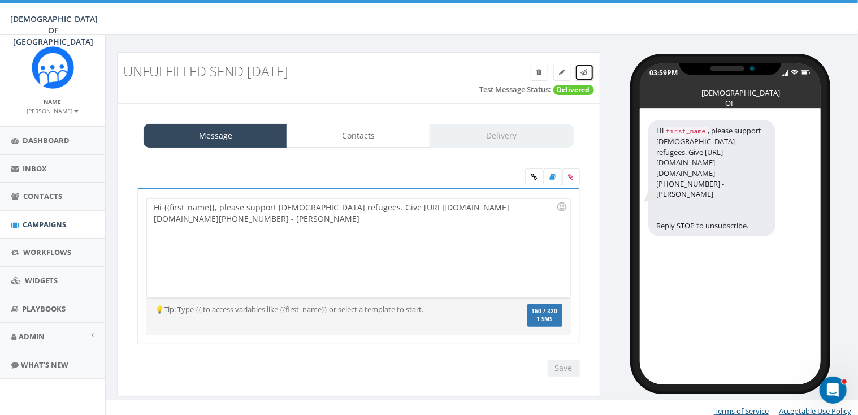
click at [582, 71] on icon at bounding box center [584, 72] width 7 height 7
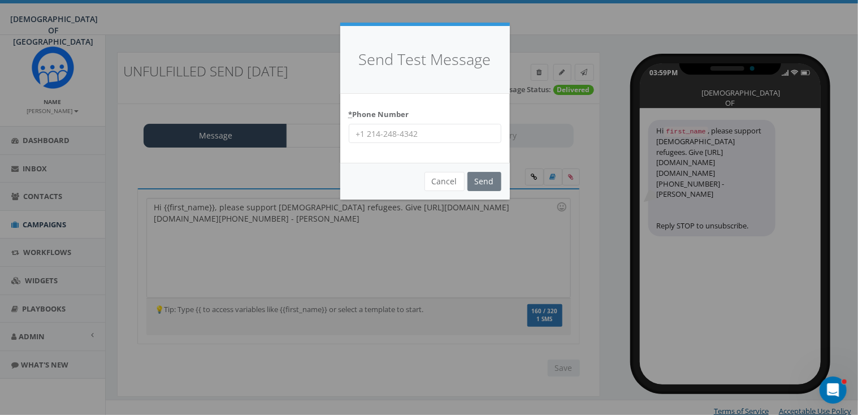
click at [420, 138] on input "* Phone Number" at bounding box center [425, 133] width 153 height 19
paste input "9299695573"
type input "+19299695573"
click at [488, 179] on input "Send" at bounding box center [484, 181] width 34 height 19
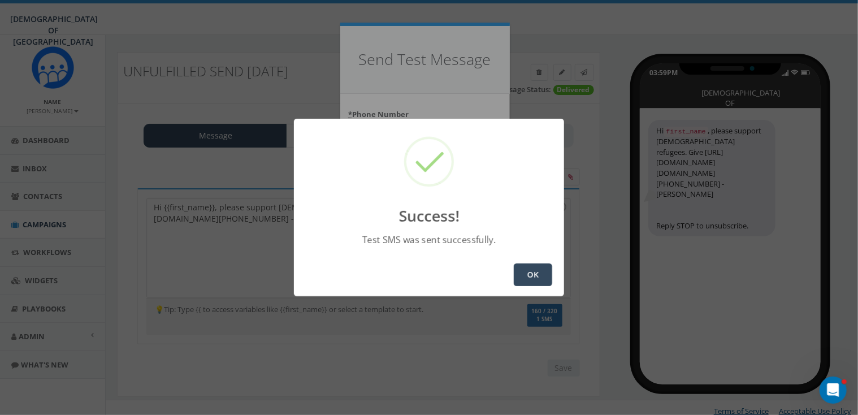
click at [537, 272] on button "OK" at bounding box center [533, 274] width 38 height 23
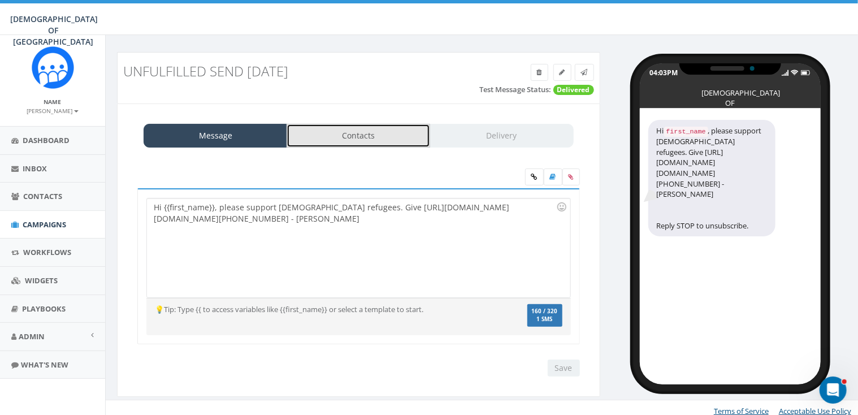
click at [362, 135] on link "Contacts" at bounding box center [359, 136] width 144 height 24
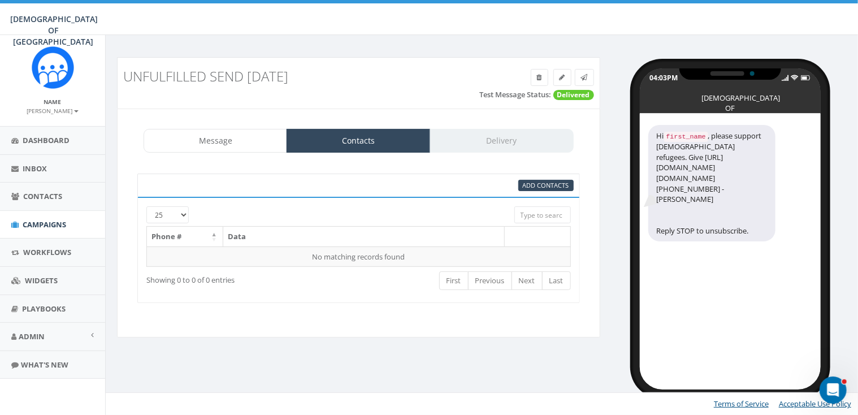
click at [496, 141] on div "Message Contacts Delivery" at bounding box center [359, 141] width 430 height 24
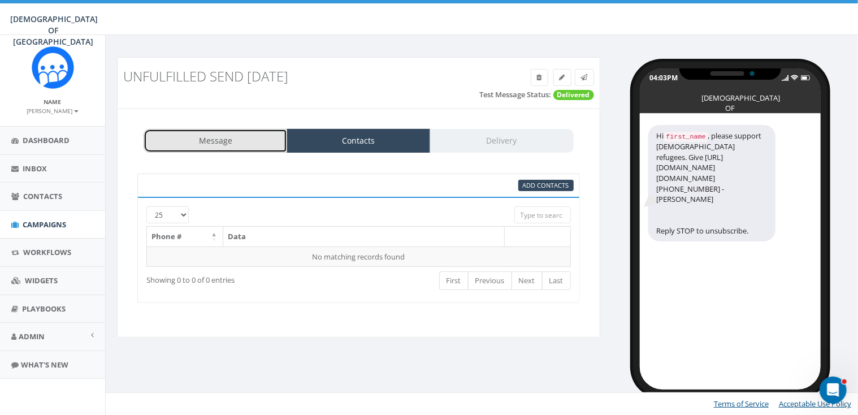
click at [208, 139] on link "Message" at bounding box center [216, 141] width 144 height 24
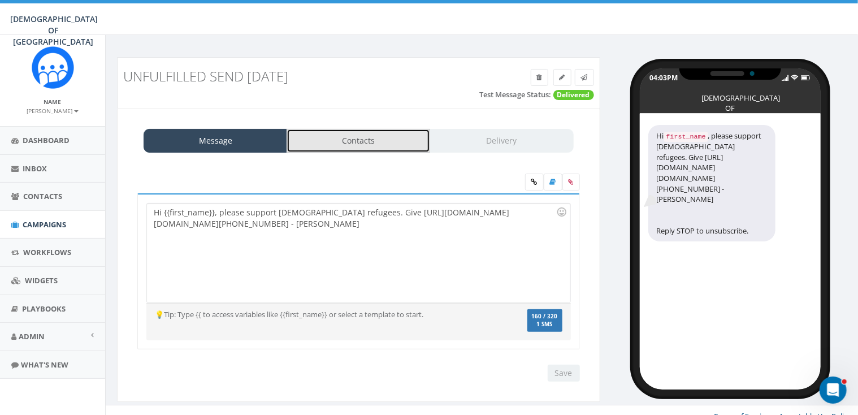
click at [345, 138] on link "Contacts" at bounding box center [359, 141] width 144 height 24
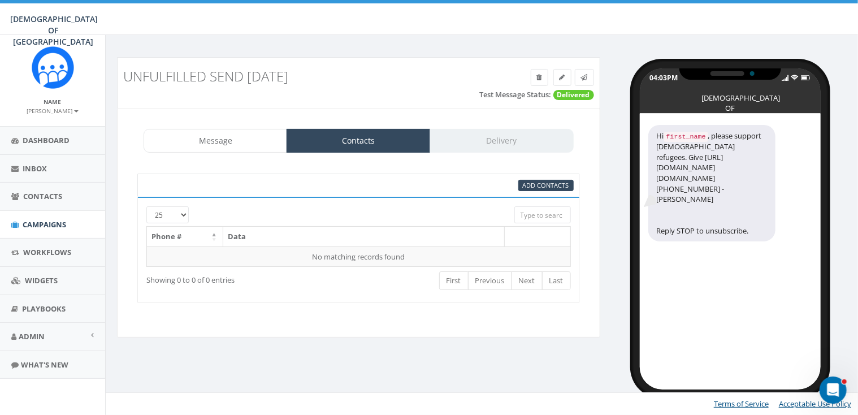
click at [181, 212] on div at bounding box center [340, 211] width 331 height 11
click at [183, 215] on div at bounding box center [340, 211] width 331 height 11
click at [170, 236] on th "Phone #" at bounding box center [185, 237] width 76 height 20
click at [215, 235] on th "Phone #" at bounding box center [185, 237] width 76 height 20
click at [547, 213] on input "search" at bounding box center [542, 214] width 57 height 17
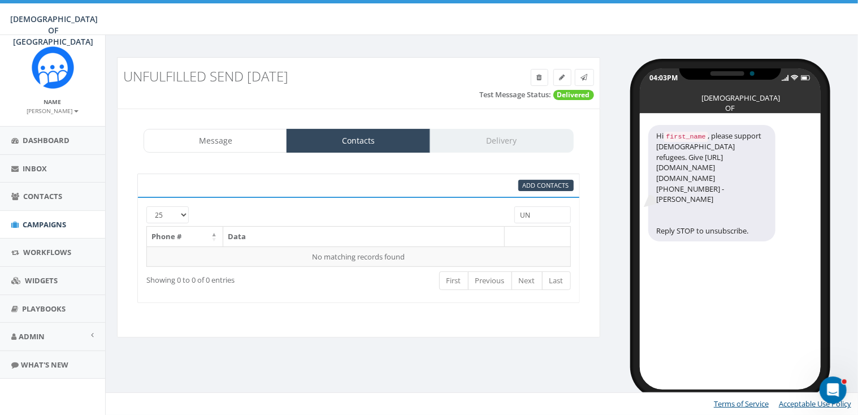
type input "U"
type input "S"
click at [550, 184] on span "Add Contacts" at bounding box center [546, 185] width 46 height 8
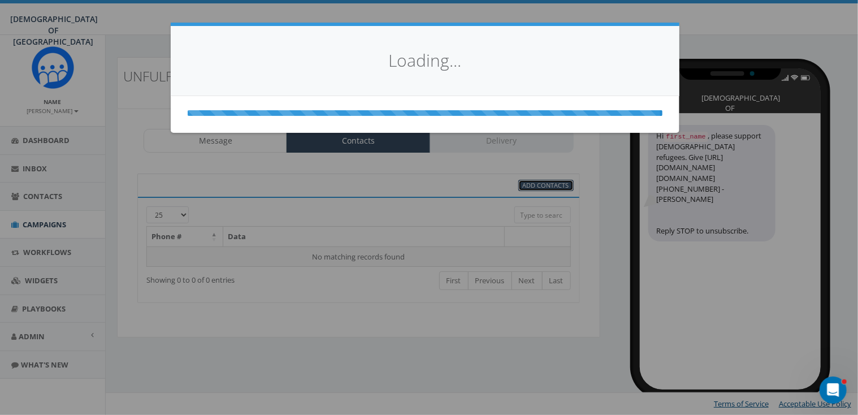
select select
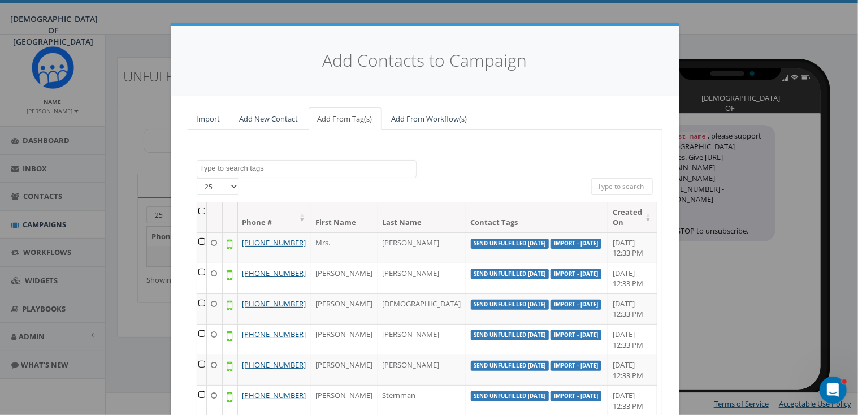
click at [283, 163] on textarea "Search" at bounding box center [308, 168] width 216 height 10
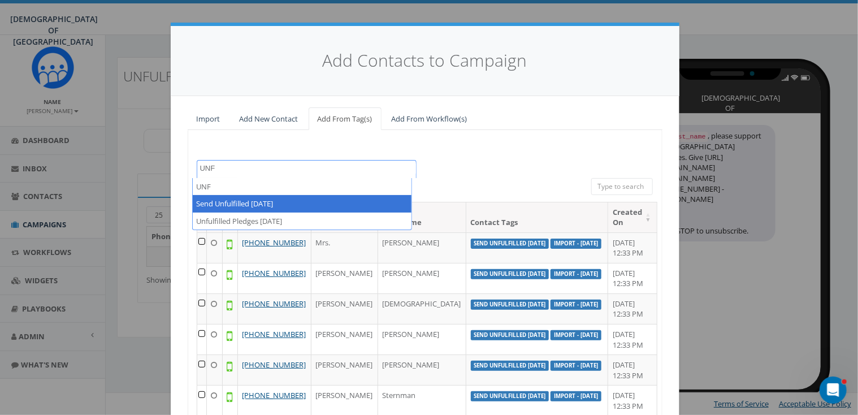
type textarea "UNF"
select select "Send Unfulfilled [DATE]"
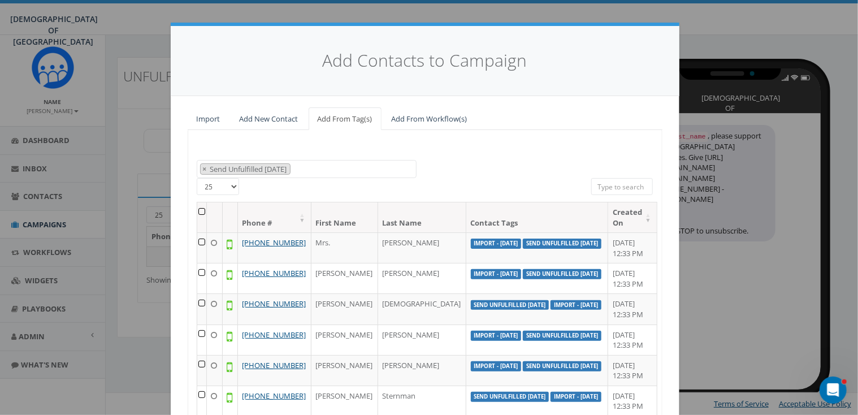
click at [203, 211] on th at bounding box center [202, 217] width 10 height 30
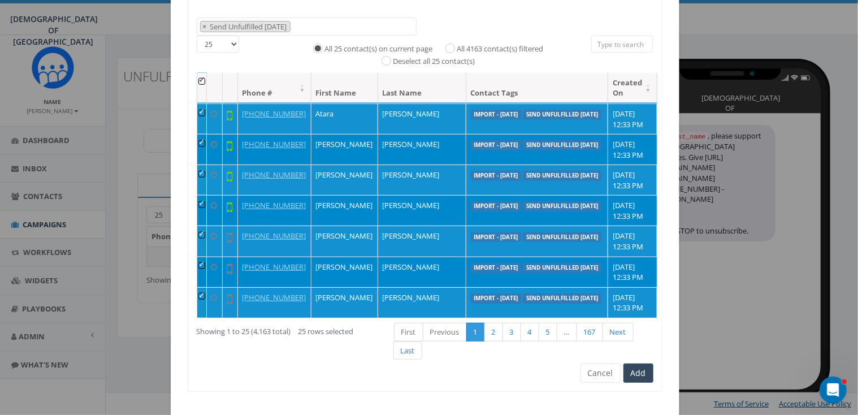
scroll to position [143, 0]
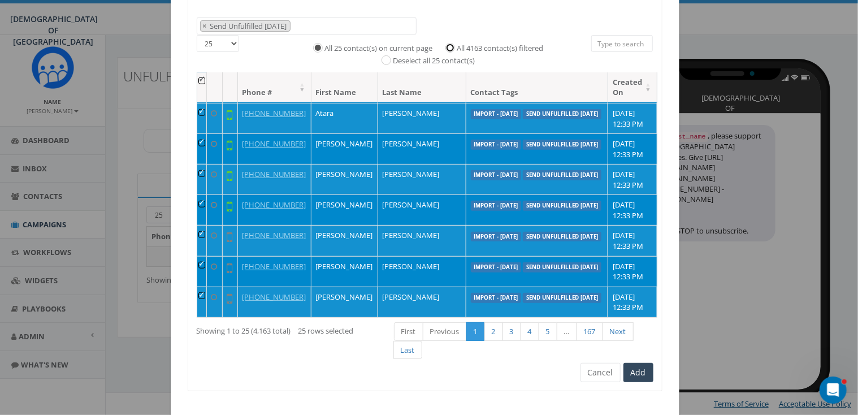
click at [449, 46] on input "All 4163 contact(s) filtered" at bounding box center [452, 46] width 7 height 7
click at [204, 81] on th at bounding box center [202, 87] width 10 height 30
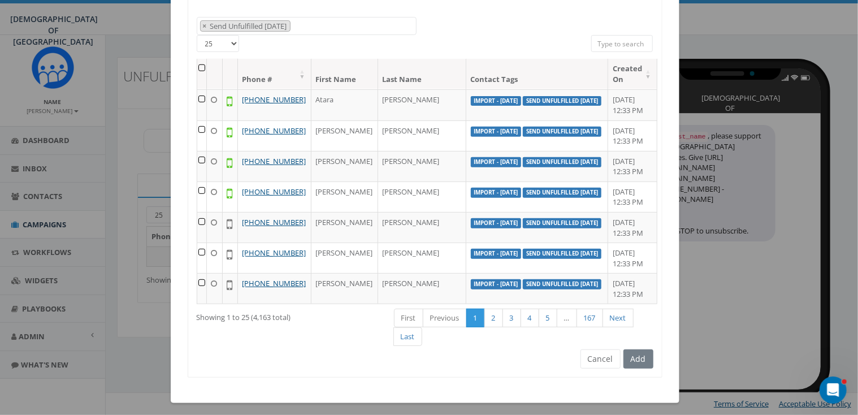
click at [201, 67] on th at bounding box center [202, 74] width 10 height 30
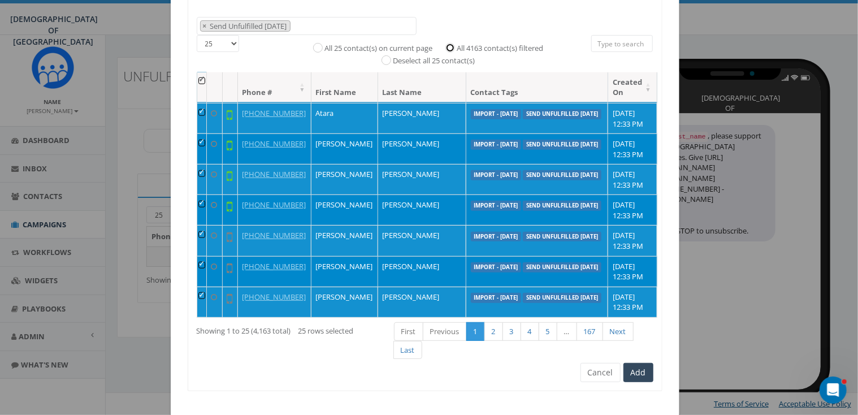
click at [449, 46] on input "All 4163 contact(s) filtered" at bounding box center [452, 46] width 7 height 7
radio input "true"
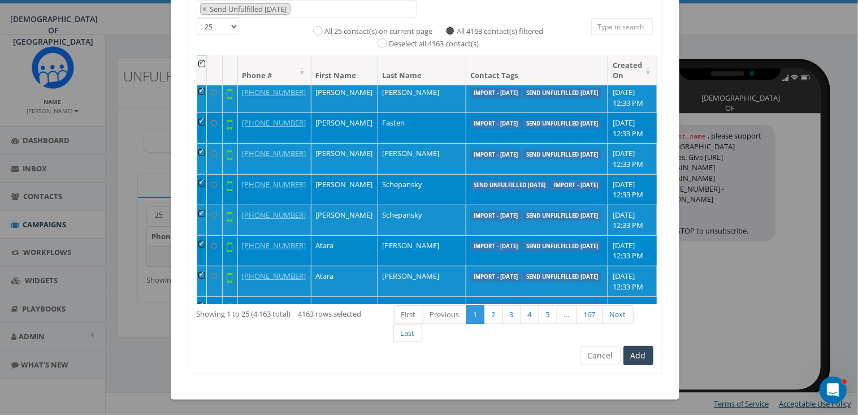
scroll to position [809, 0]
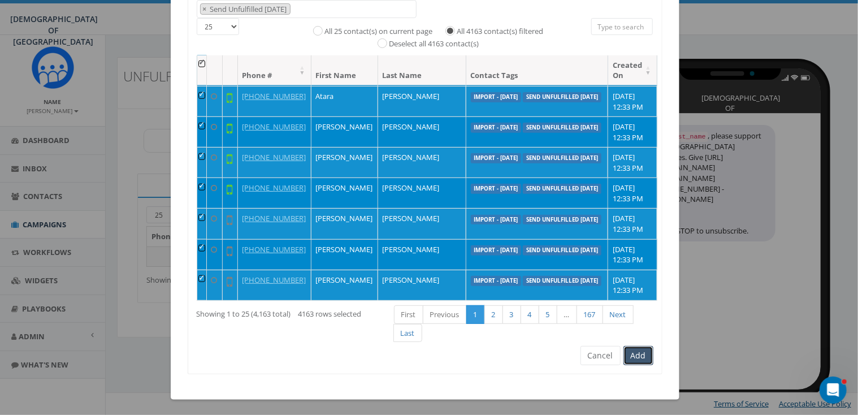
click at [635, 354] on button "Add" at bounding box center [638, 355] width 30 height 19
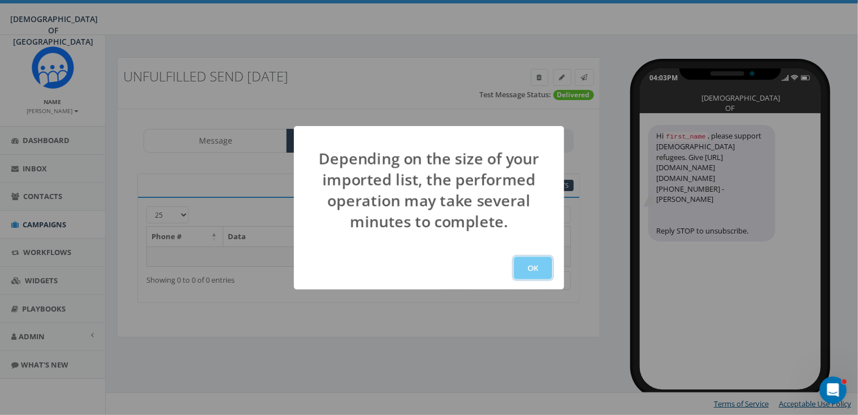
click at [526, 266] on button "OK" at bounding box center [533, 268] width 38 height 23
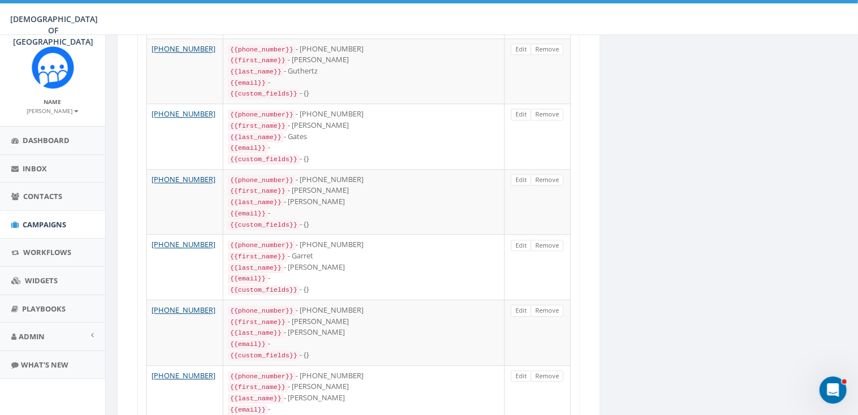
scroll to position [1532, 0]
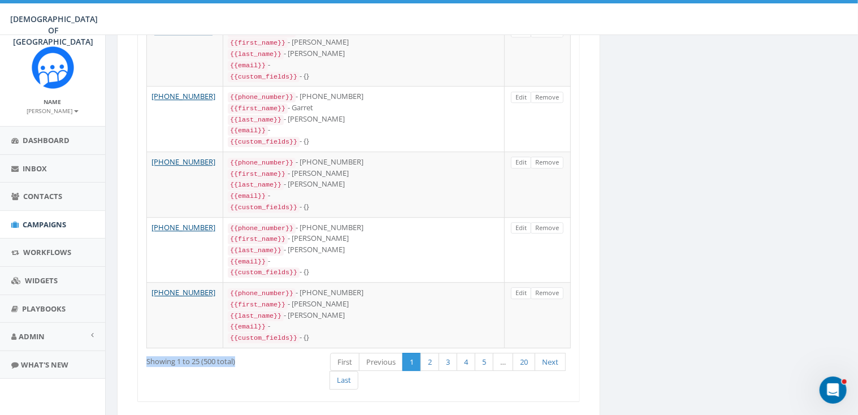
drag, startPoint x: 147, startPoint y: 314, endPoint x: 241, endPoint y: 314, distance: 93.8
click at [241, 352] on div "Showing 1 to 25 (500 total)" at bounding box center [229, 359] width 167 height 15
copy div "Showing 1 to 25 (500 total)"
click at [339, 371] on link "Last" at bounding box center [343, 380] width 29 height 19
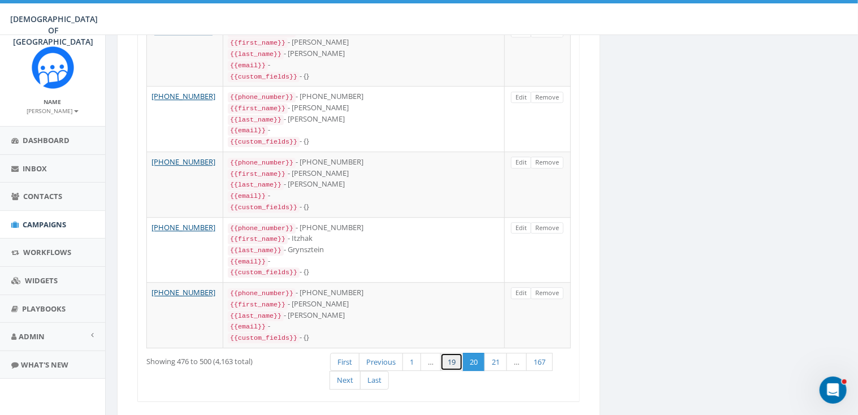
click at [450, 353] on link "19" at bounding box center [451, 362] width 23 height 19
click at [474, 353] on link "19" at bounding box center [473, 362] width 23 height 19
click at [493, 353] on link "20" at bounding box center [495, 362] width 23 height 19
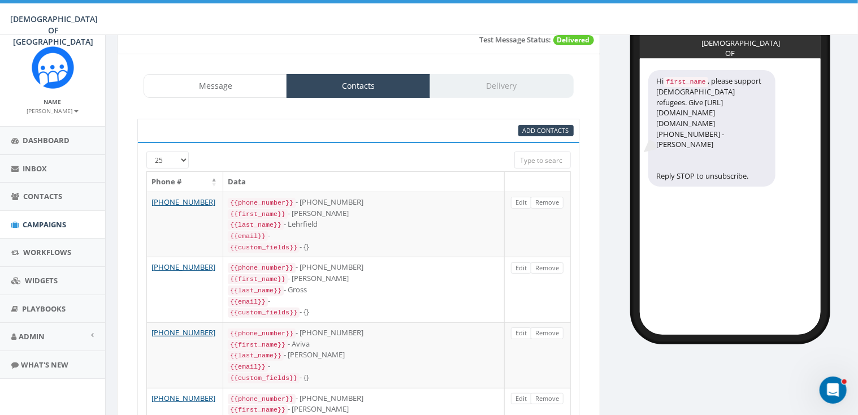
scroll to position [37, 0]
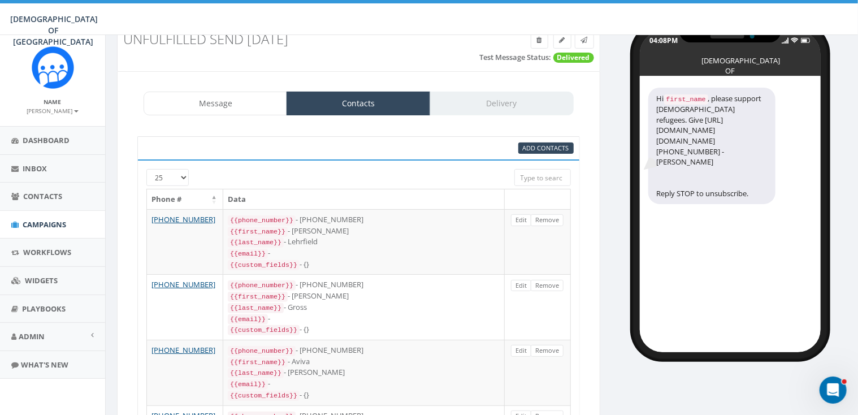
click at [184, 177] on div at bounding box center [340, 174] width 331 height 11
click at [183, 176] on div at bounding box center [340, 174] width 331 height 11
click at [42, 336] on span "Admin" at bounding box center [32, 336] width 26 height 10
click at [44, 357] on span "Account" at bounding box center [41, 362] width 28 height 10
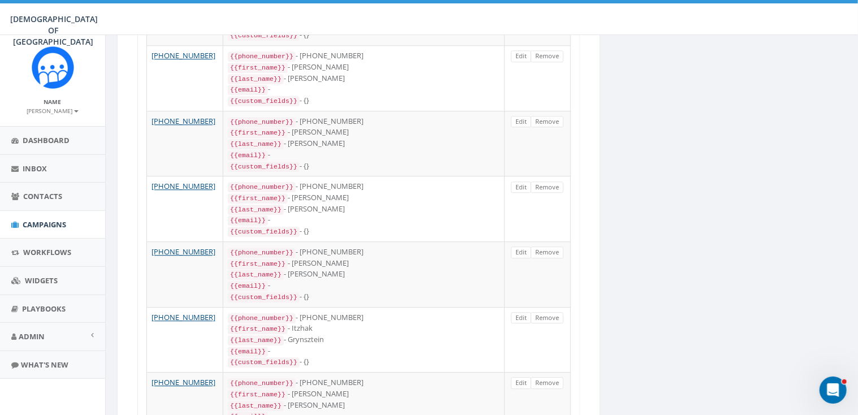
scroll to position [1532, 0]
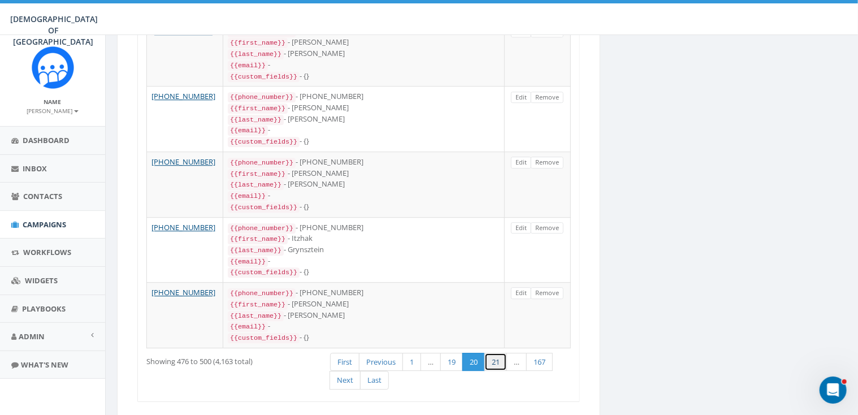
click at [496, 353] on link "21" at bounding box center [495, 362] width 23 height 19
click at [475, 353] on link "21" at bounding box center [473, 362] width 23 height 19
click at [451, 353] on link "20" at bounding box center [451, 362] width 23 height 19
click at [470, 353] on link "20" at bounding box center [473, 362] width 23 height 19
click at [378, 371] on link "Last" at bounding box center [374, 380] width 29 height 19
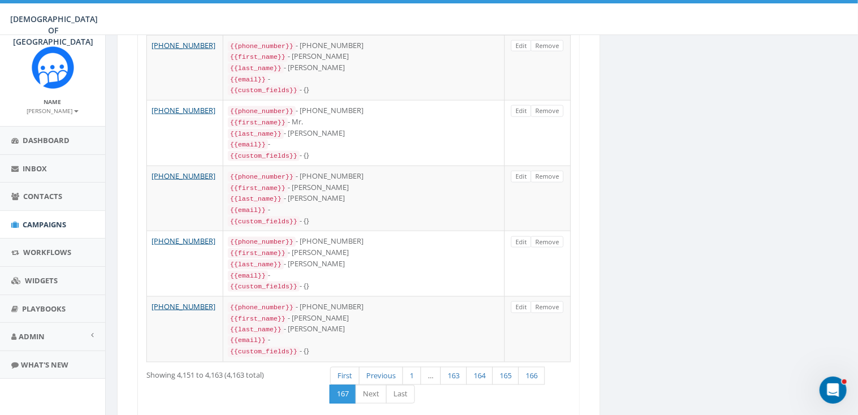
scroll to position [770, 0]
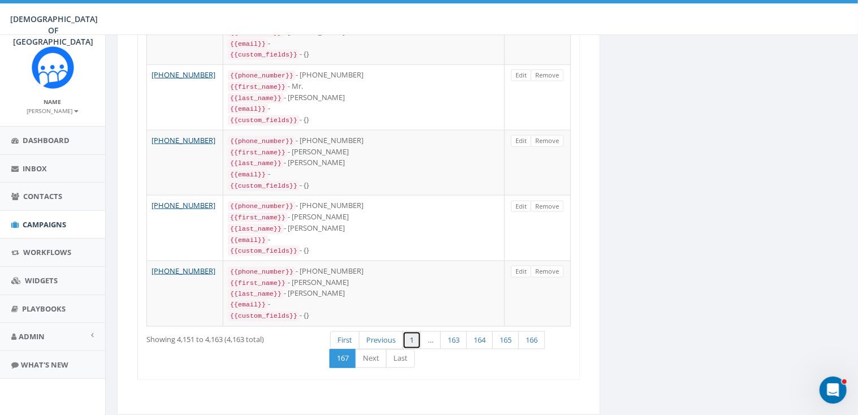
click at [411, 331] on link "1" at bounding box center [411, 340] width 19 height 19
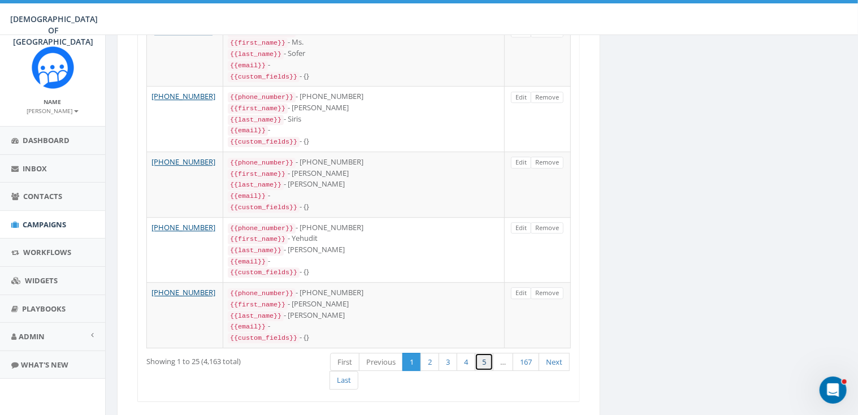
click at [481, 353] on link "5" at bounding box center [484, 362] width 19 height 19
click at [484, 353] on link "6" at bounding box center [485, 362] width 19 height 19
click at [484, 353] on link "7" at bounding box center [485, 362] width 19 height 19
click at [484, 353] on link "8" at bounding box center [485, 362] width 19 height 19
click at [484, 353] on link "9" at bounding box center [485, 362] width 19 height 19
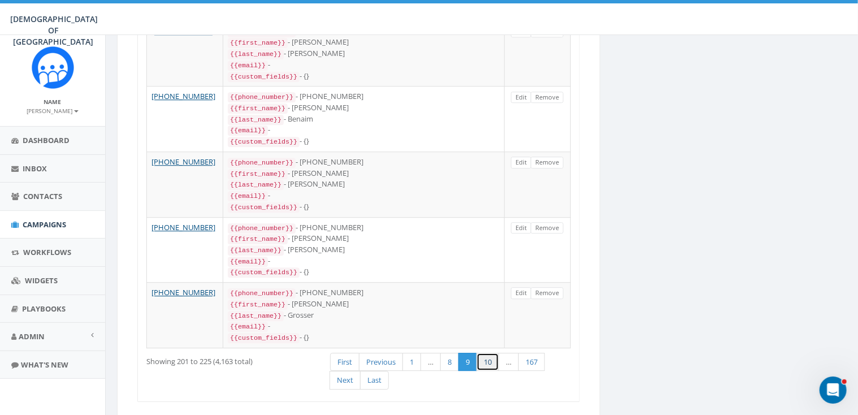
click at [488, 353] on link "10" at bounding box center [487, 362] width 23 height 19
click at [488, 353] on link "11" at bounding box center [491, 362] width 23 height 19
click at [488, 353] on link "12" at bounding box center [495, 362] width 23 height 19
click at [488, 353] on link "13" at bounding box center [495, 362] width 23 height 19
click at [488, 353] on link "14" at bounding box center [495, 362] width 23 height 19
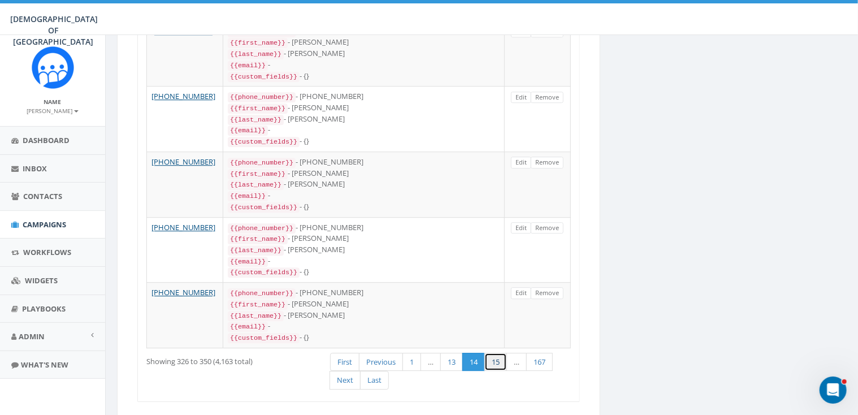
click at [488, 353] on link "15" at bounding box center [495, 362] width 23 height 19
click at [487, 353] on link "16" at bounding box center [495, 362] width 23 height 19
click at [350, 371] on link "Next" at bounding box center [344, 380] width 31 height 19
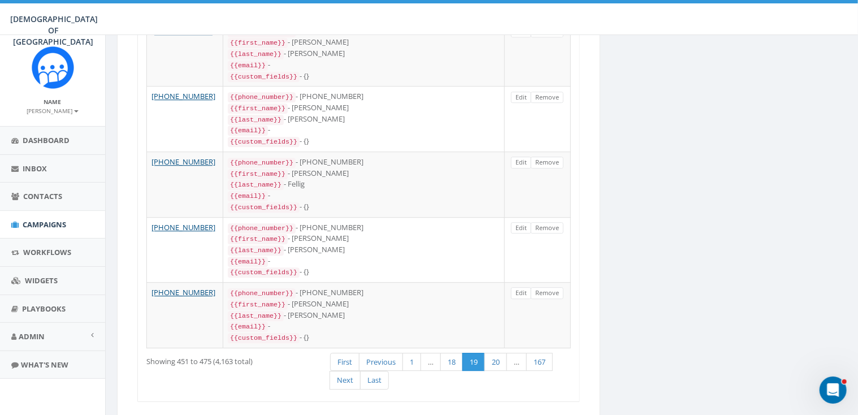
click at [350, 371] on link "Next" at bounding box center [344, 380] width 31 height 19
click at [43, 142] on span "Dashboard" at bounding box center [46, 140] width 47 height 10
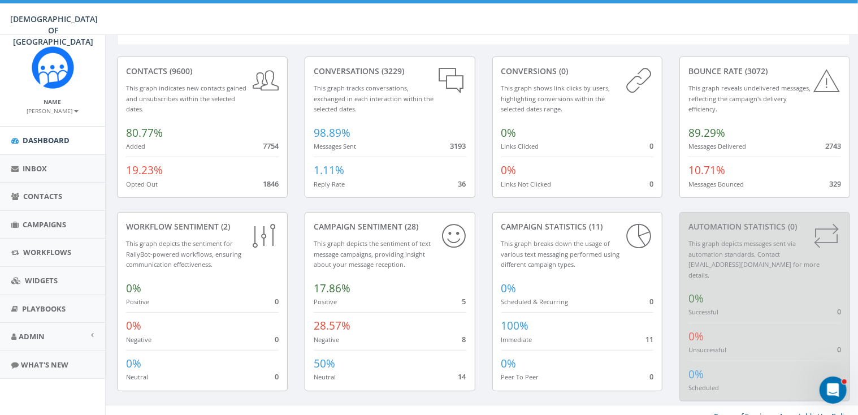
scroll to position [41, 0]
click at [35, 168] on span "Inbox" at bounding box center [35, 168] width 24 height 10
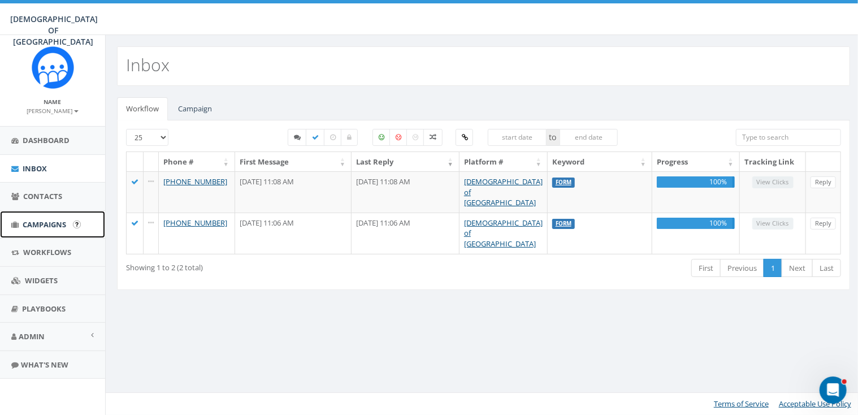
click at [36, 222] on span "Campaigns" at bounding box center [45, 224] width 44 height 10
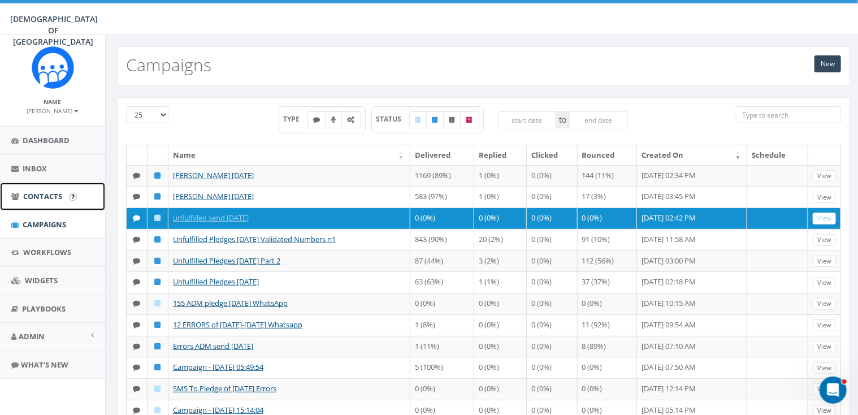
click at [42, 194] on span "Contacts" at bounding box center [42, 196] width 39 height 10
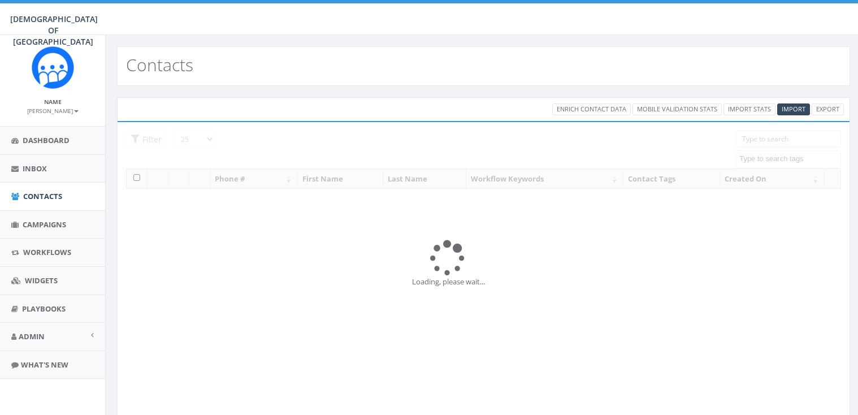
select select
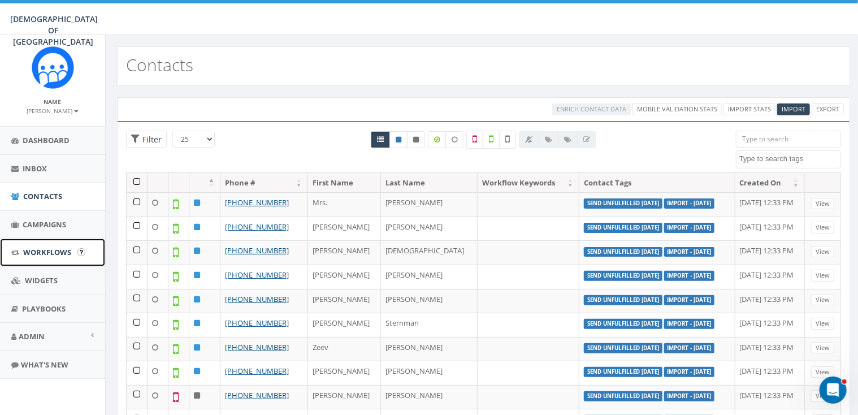
click at [48, 249] on span "Workflows" at bounding box center [47, 252] width 48 height 10
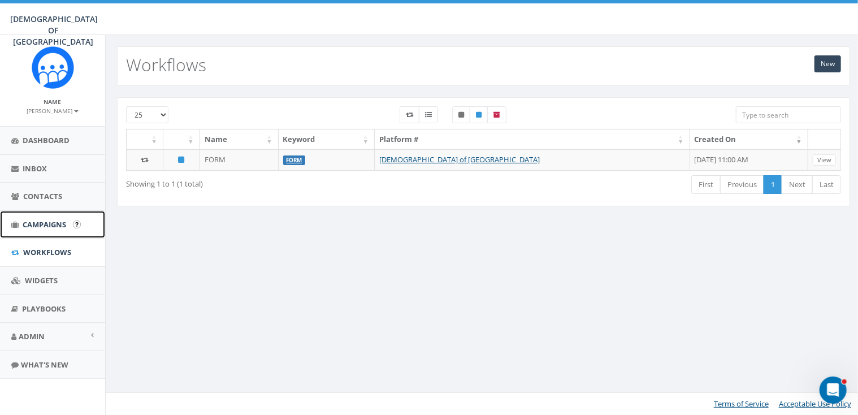
click at [45, 220] on span "Campaigns" at bounding box center [45, 224] width 44 height 10
